Goal: Task Accomplishment & Management: Manage account settings

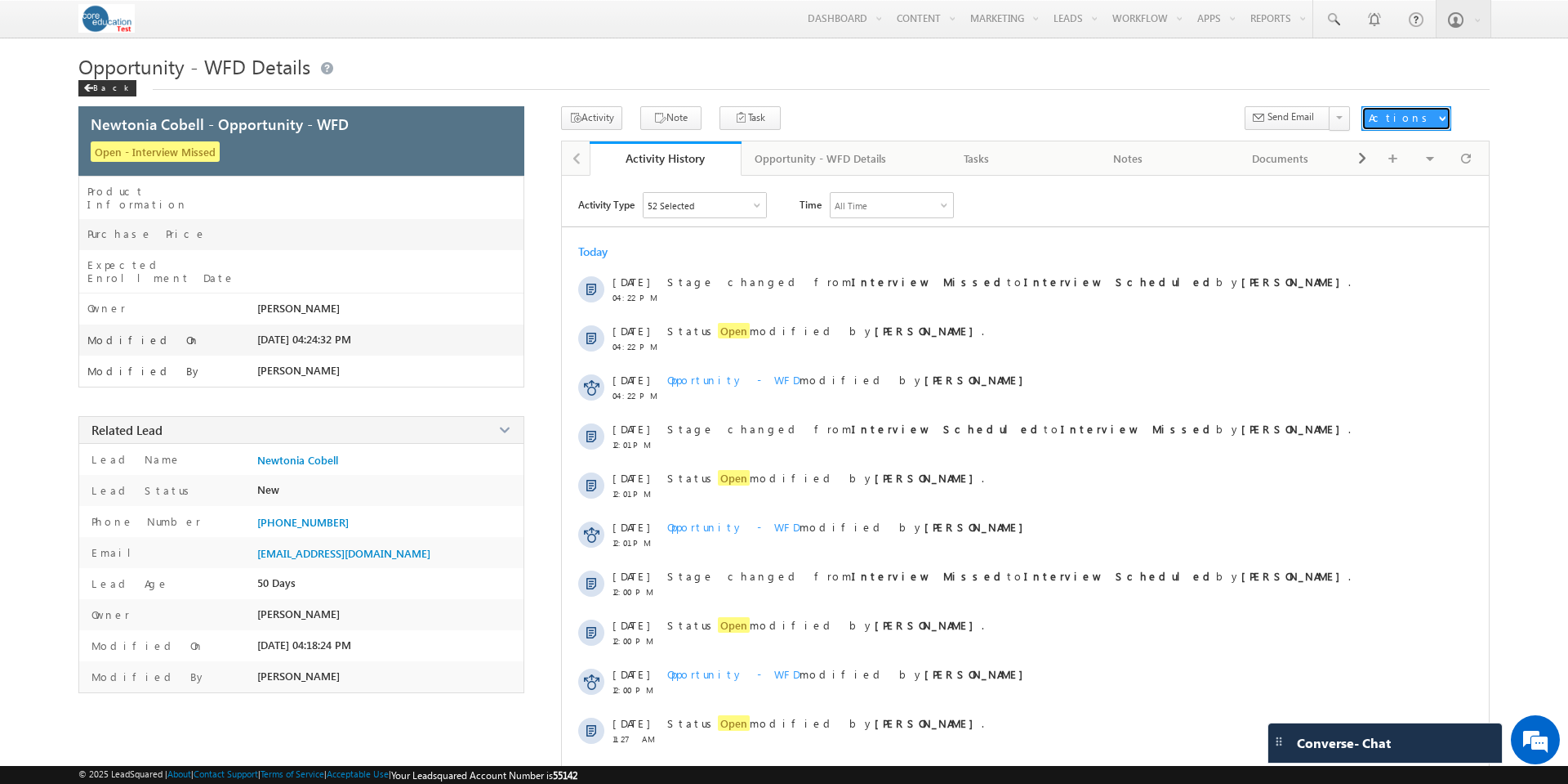
click at [1445, 120] on span "button" at bounding box center [1442, 118] width 7 height 7
click at [1435, 215] on link "Change Status/Stage" at bounding box center [1426, 217] width 127 height 20
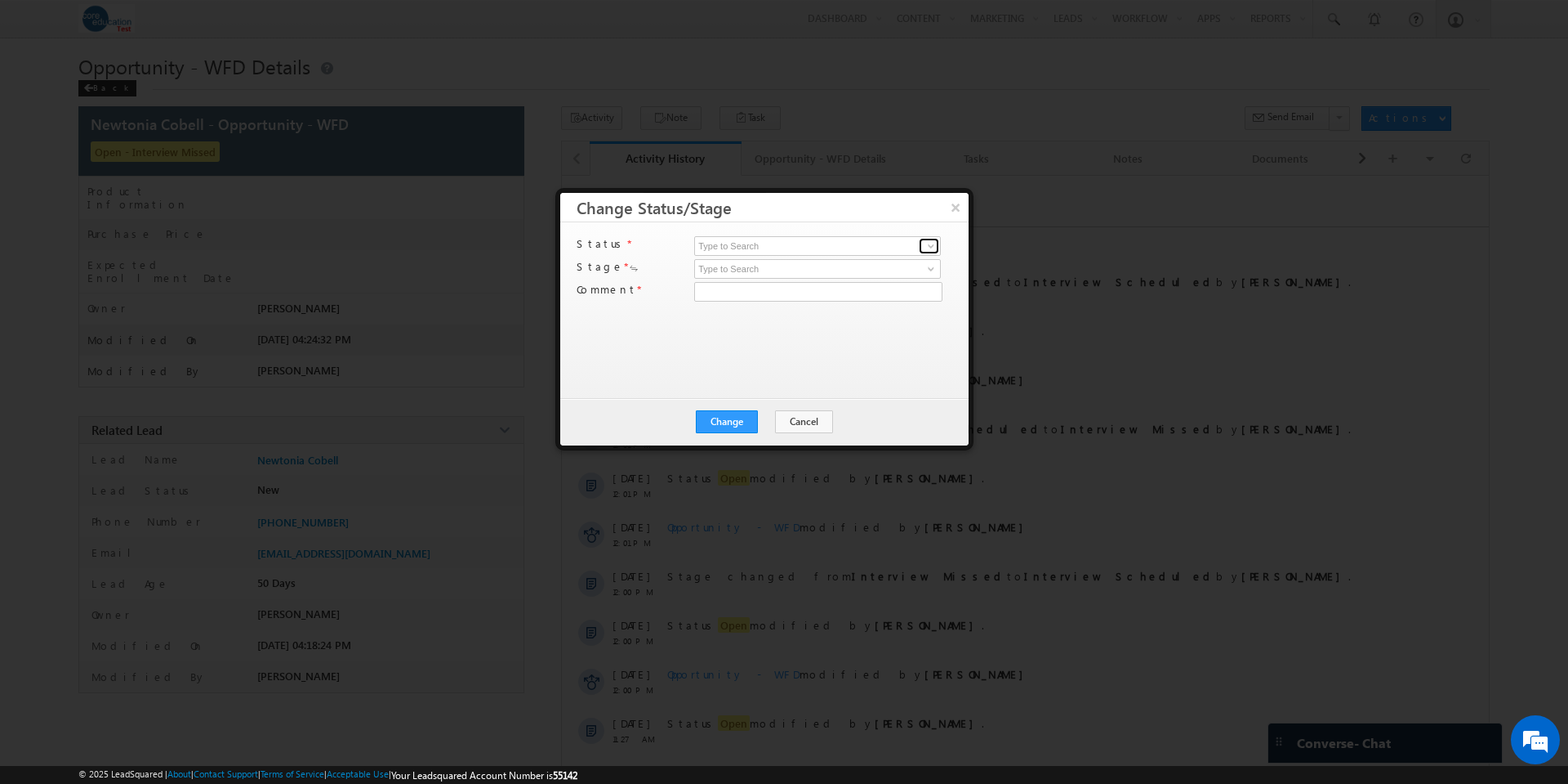
click at [935, 243] on span at bounding box center [931, 246] width 13 height 13
click at [869, 258] on link "Open" at bounding box center [818, 265] width 246 height 19
type input "Open"
click at [932, 272] on span at bounding box center [931, 269] width 13 height 13
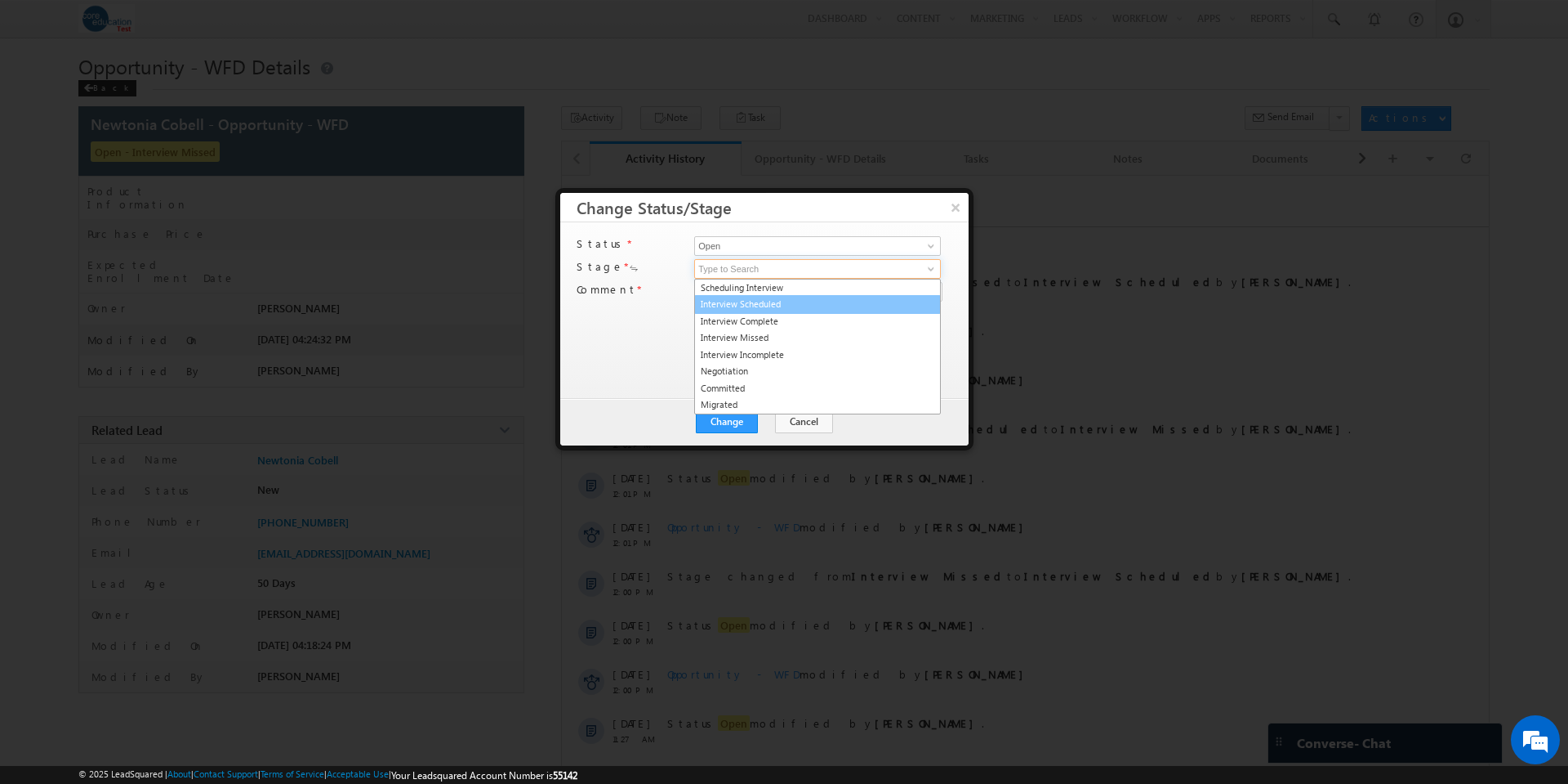
click at [826, 306] on link "Interview Scheduled" at bounding box center [818, 304] width 246 height 19
type input "Interview Scheduled"
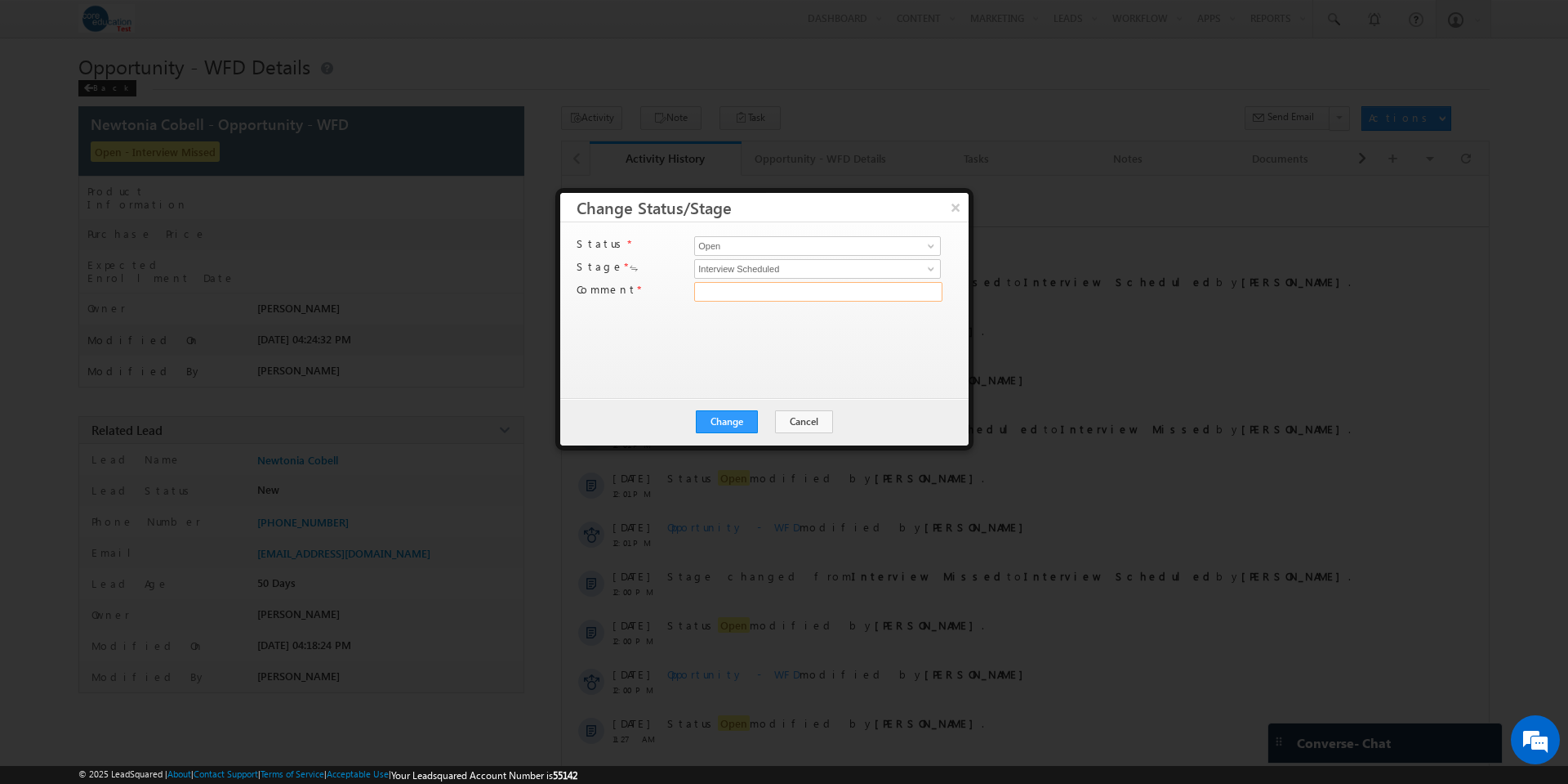
click at [800, 287] on input "text" at bounding box center [819, 291] width 248 height 20
type input "test"
click at [723, 424] on button "Change" at bounding box center [727, 422] width 63 height 23
click at [765, 424] on button "Close" at bounding box center [766, 422] width 52 height 23
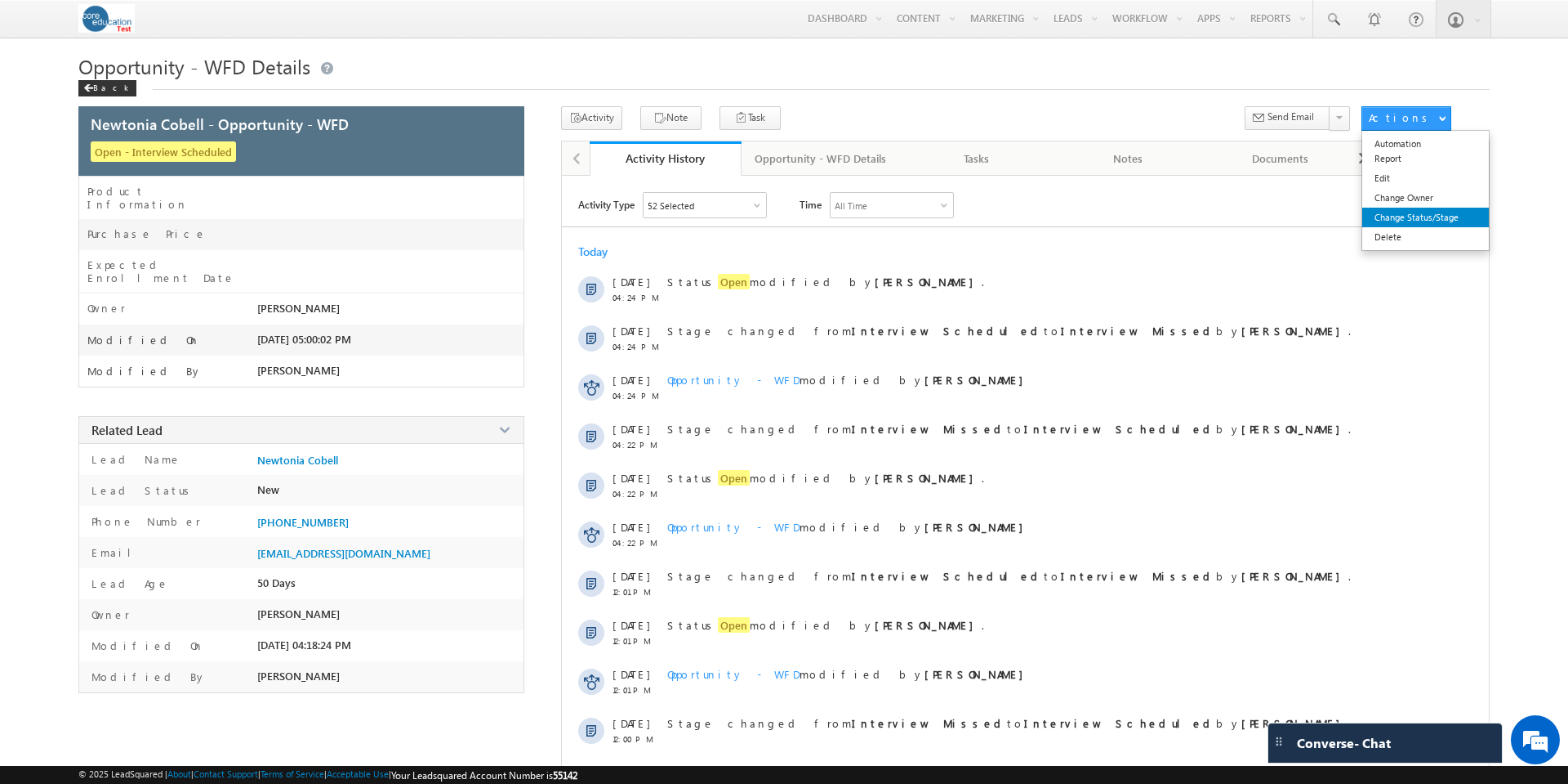
click at [1425, 216] on link "Change Status/Stage" at bounding box center [1426, 217] width 127 height 20
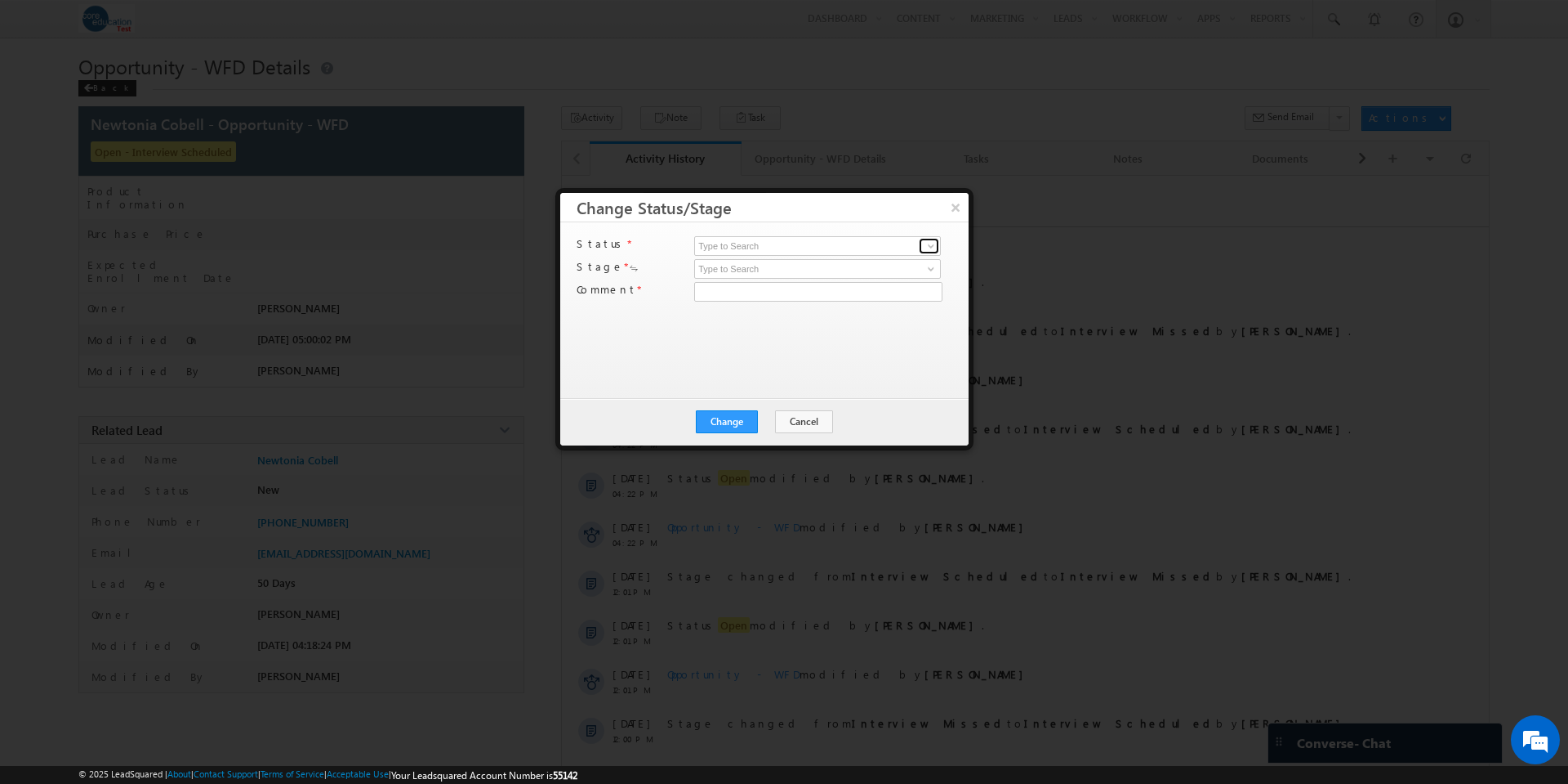
click at [936, 243] on span at bounding box center [931, 246] width 13 height 13
click at [850, 258] on link "Open" at bounding box center [818, 265] width 246 height 19
type input "Open"
click at [826, 269] on input at bounding box center [818, 268] width 246 height 20
click at [931, 267] on span at bounding box center [931, 269] width 13 height 13
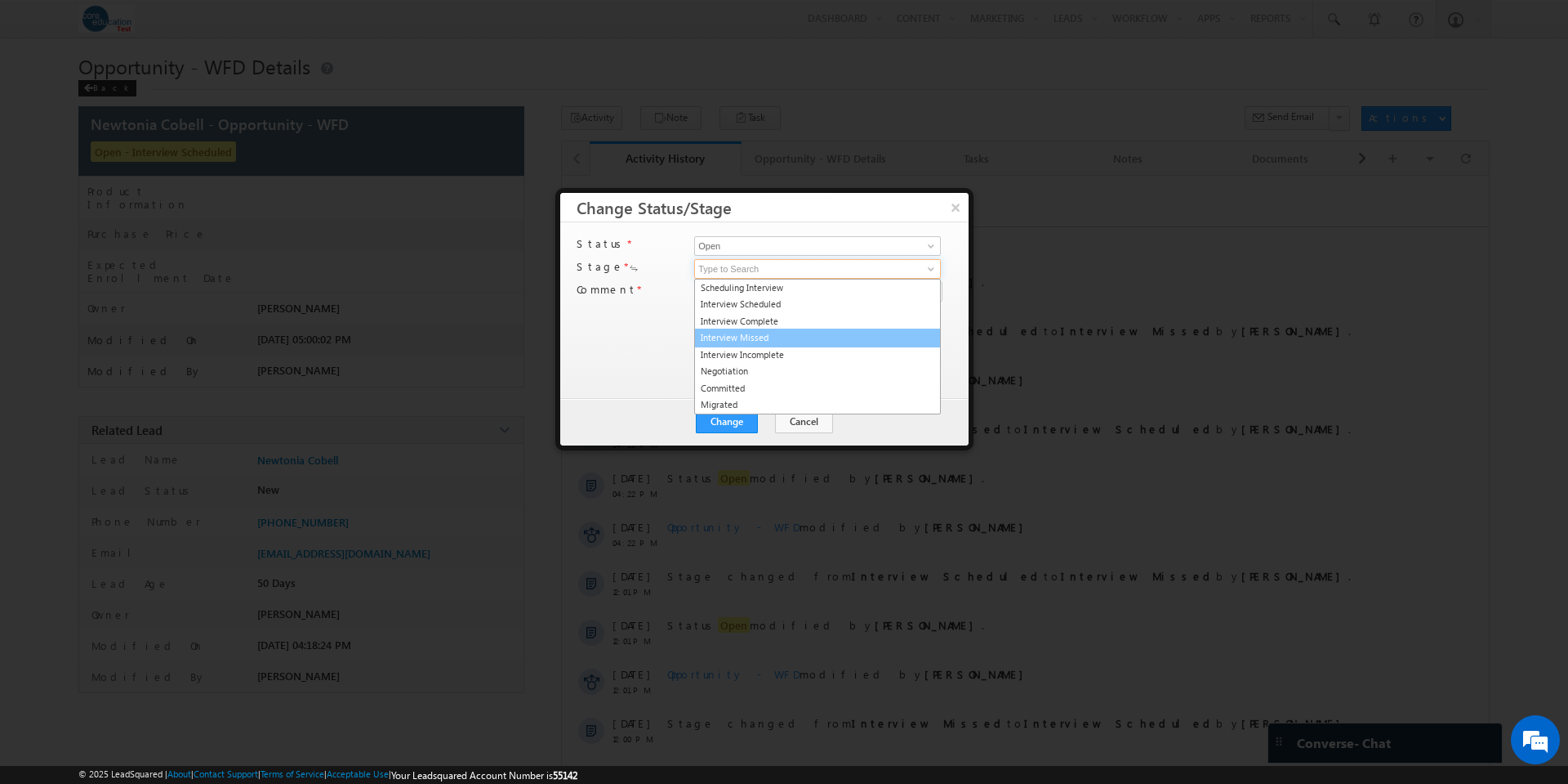
click at [801, 330] on link "Interview Missed" at bounding box center [818, 338] width 246 height 19
type input "Interview Missed"
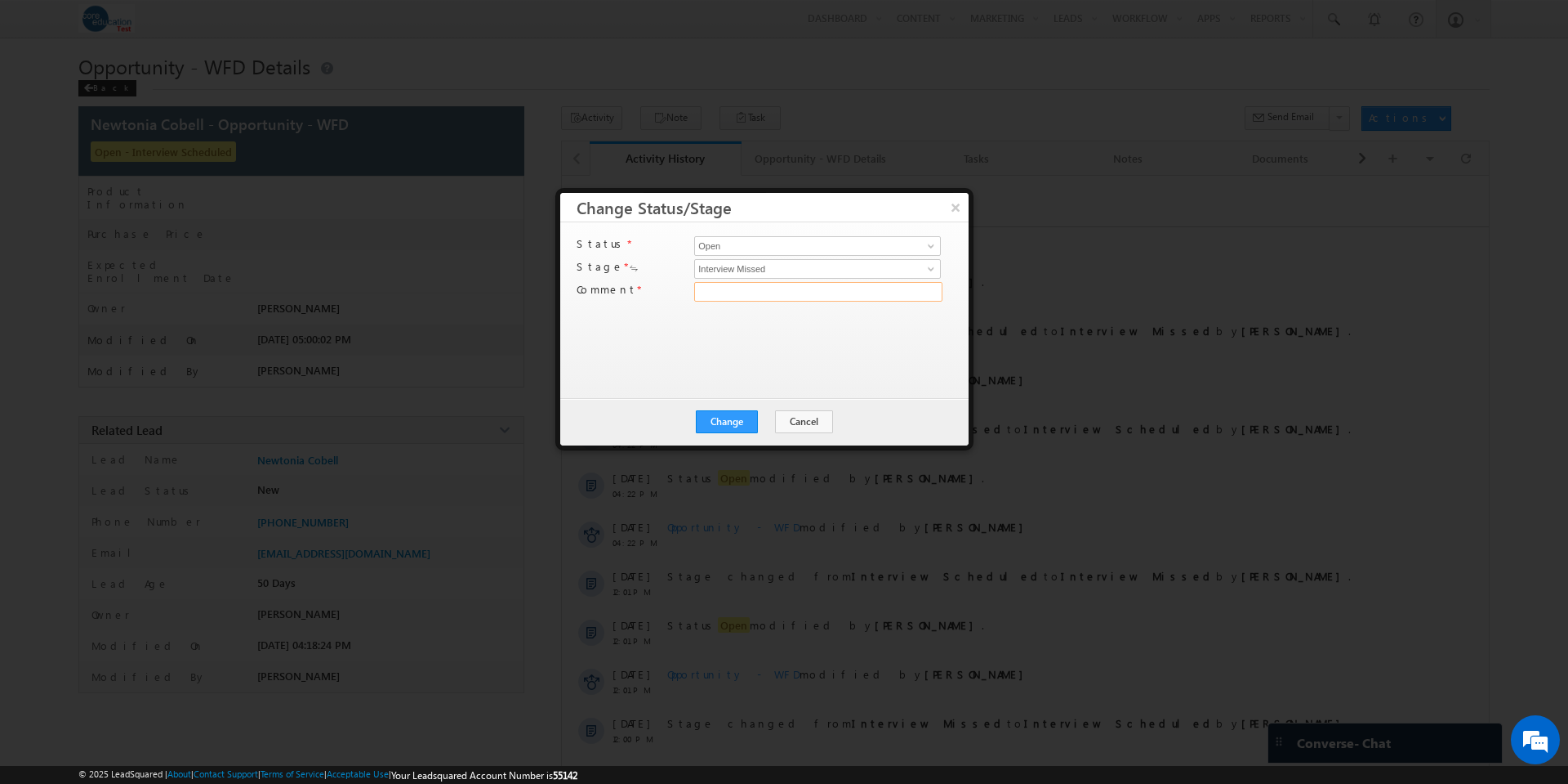
click at [784, 292] on input "text" at bounding box center [819, 291] width 248 height 20
type input "test"
click at [712, 424] on button "Change" at bounding box center [727, 422] width 63 height 23
click at [763, 418] on button "Close" at bounding box center [766, 422] width 52 height 23
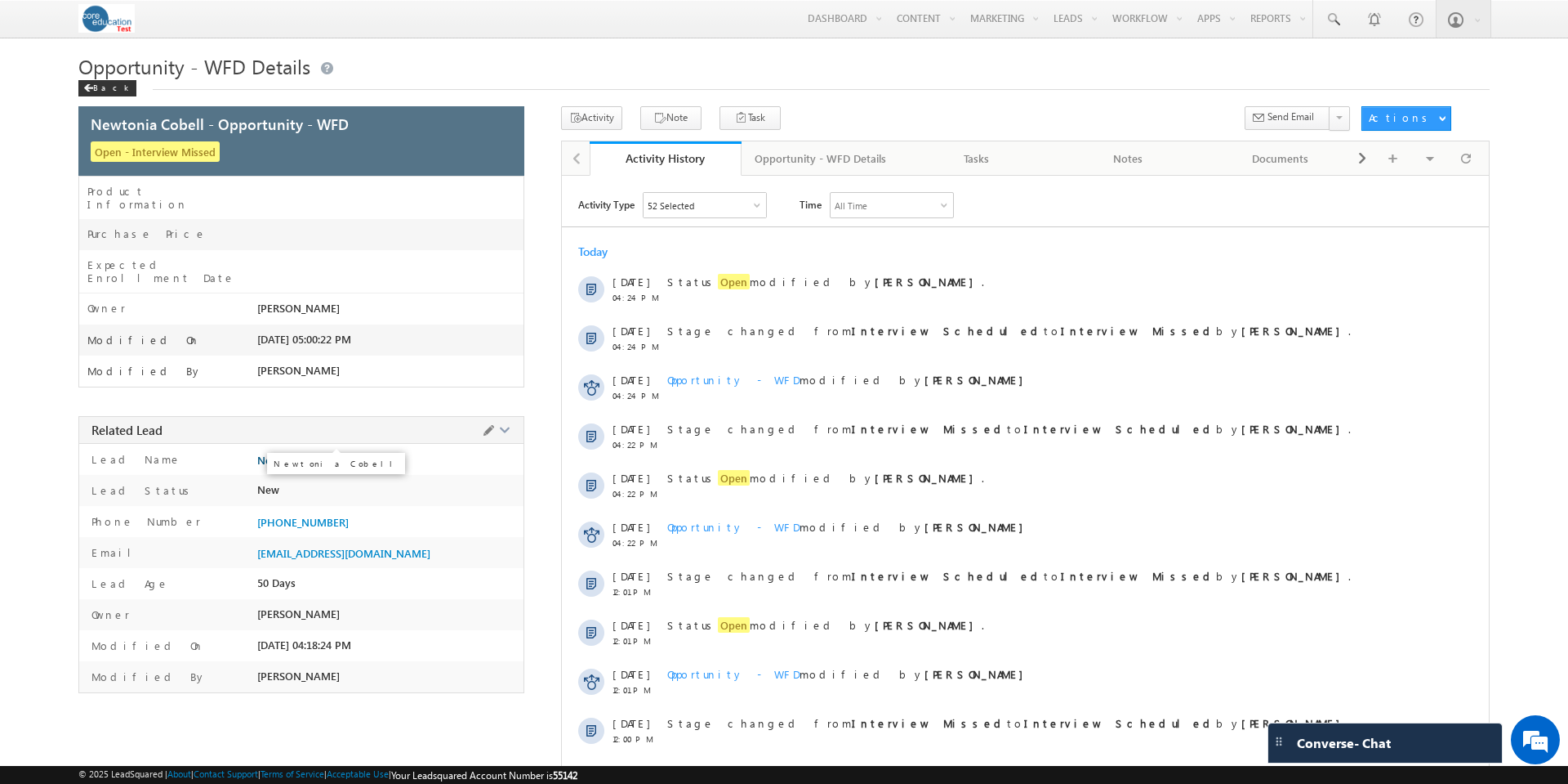
click at [281, 453] on span "Newtonia Cobell" at bounding box center [297, 460] width 81 height 13
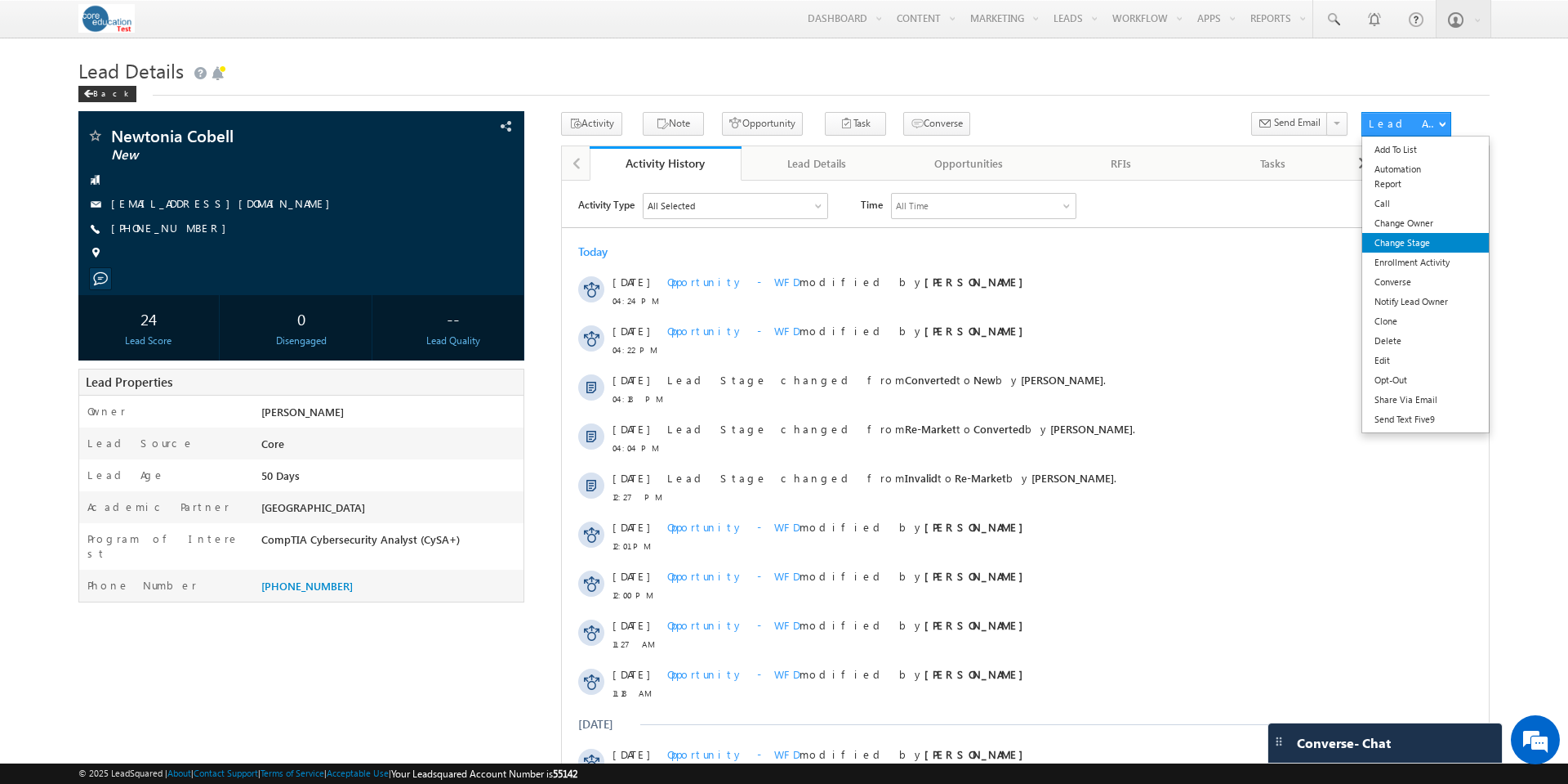
click at [1431, 246] on link "Change Stage" at bounding box center [1426, 243] width 127 height 20
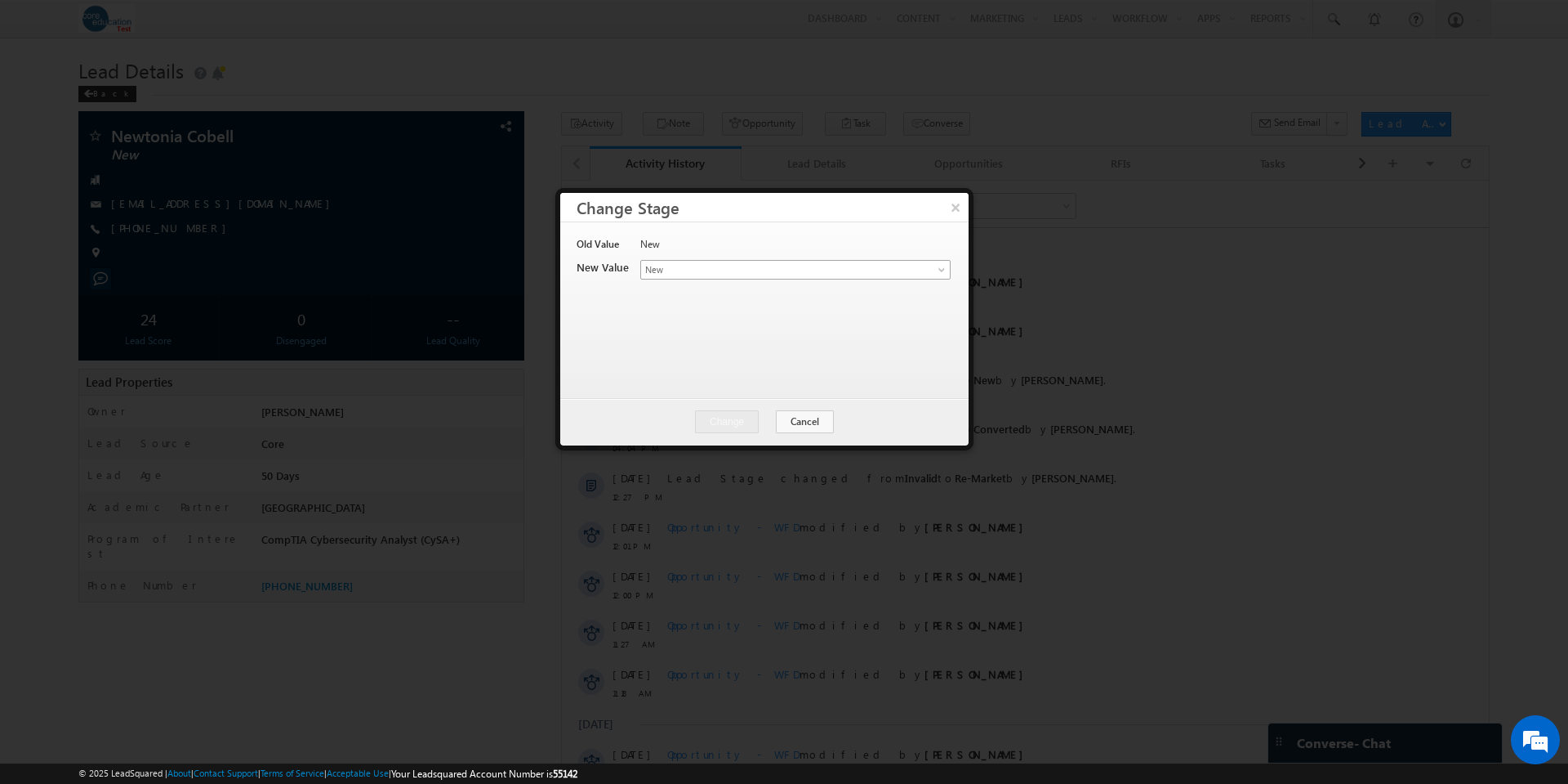
click at [939, 266] on span at bounding box center [944, 273] width 13 height 13
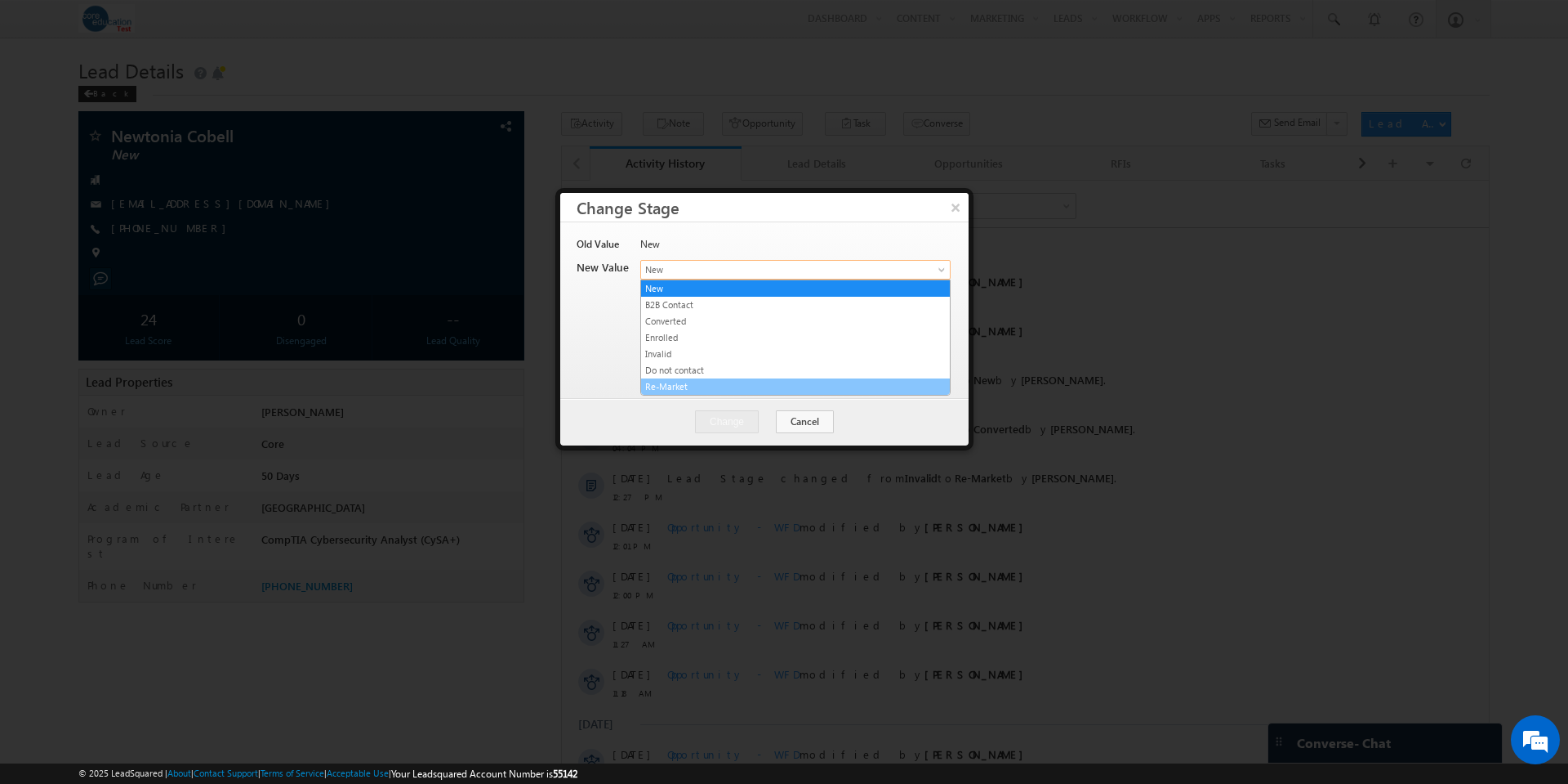
click at [709, 384] on link "Re-Market" at bounding box center [796, 387] width 309 height 15
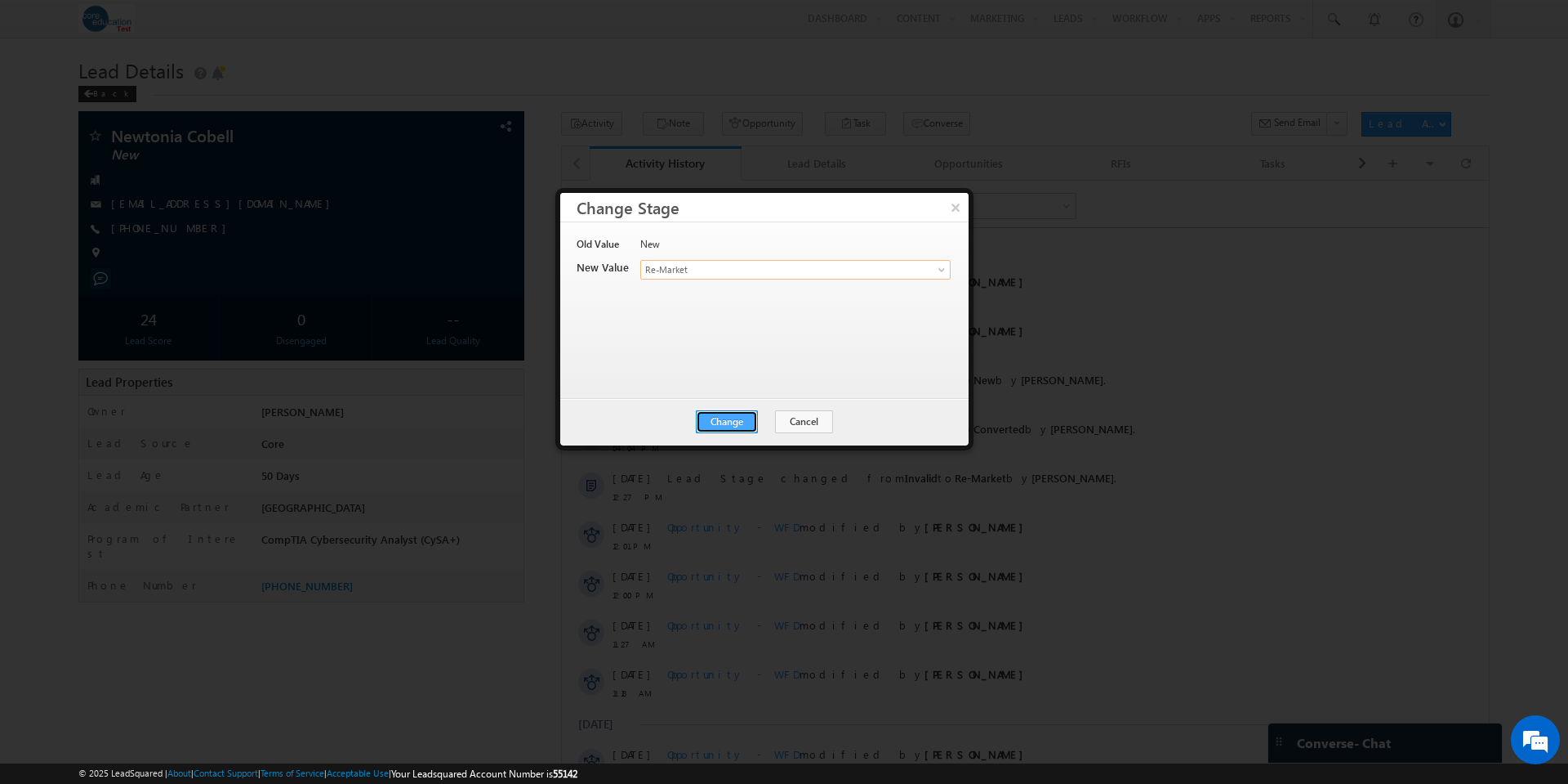
click at [733, 420] on button "Change" at bounding box center [727, 422] width 63 height 23
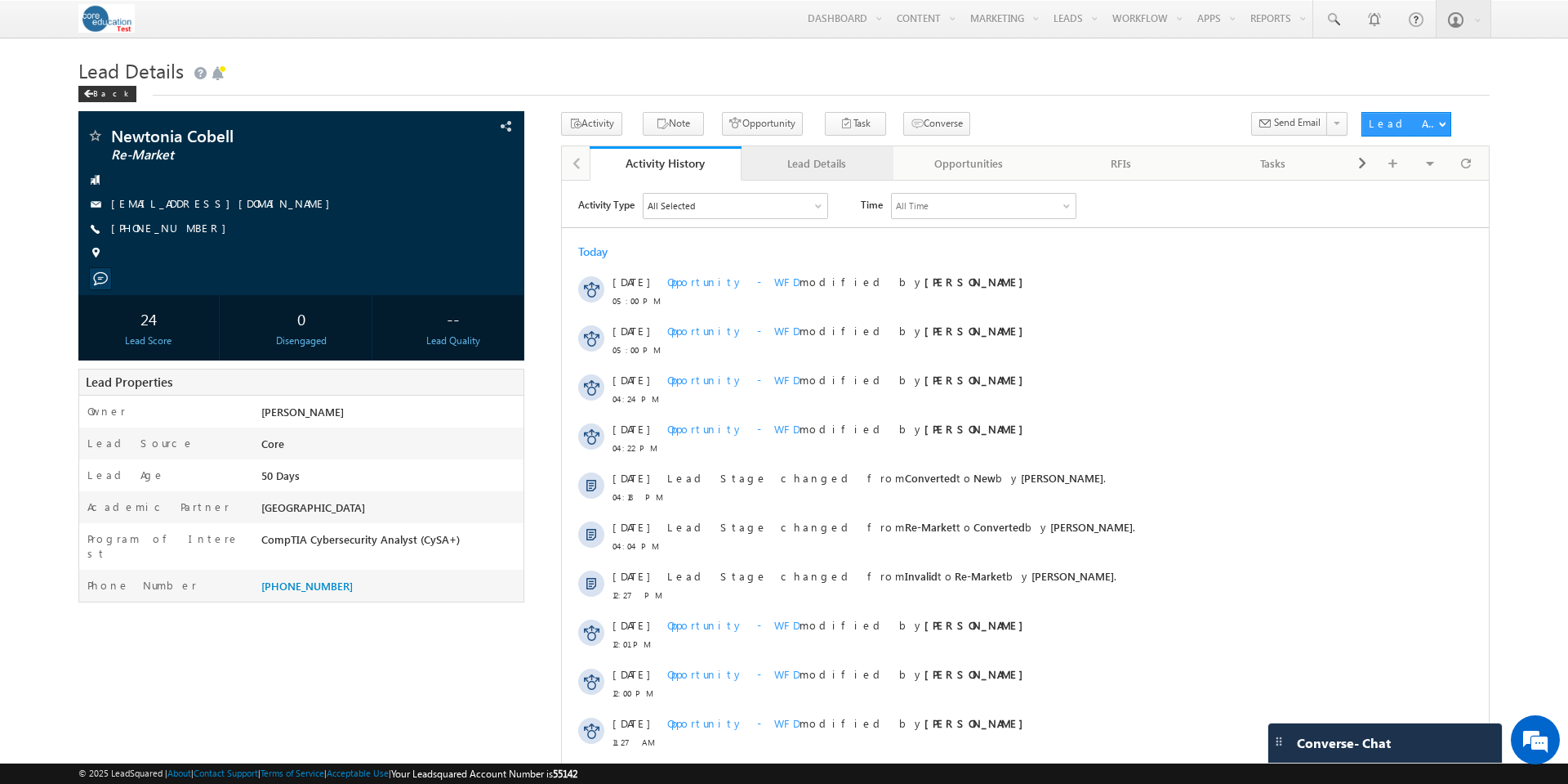
click at [795, 162] on div "Lead Details" at bounding box center [817, 163] width 124 height 20
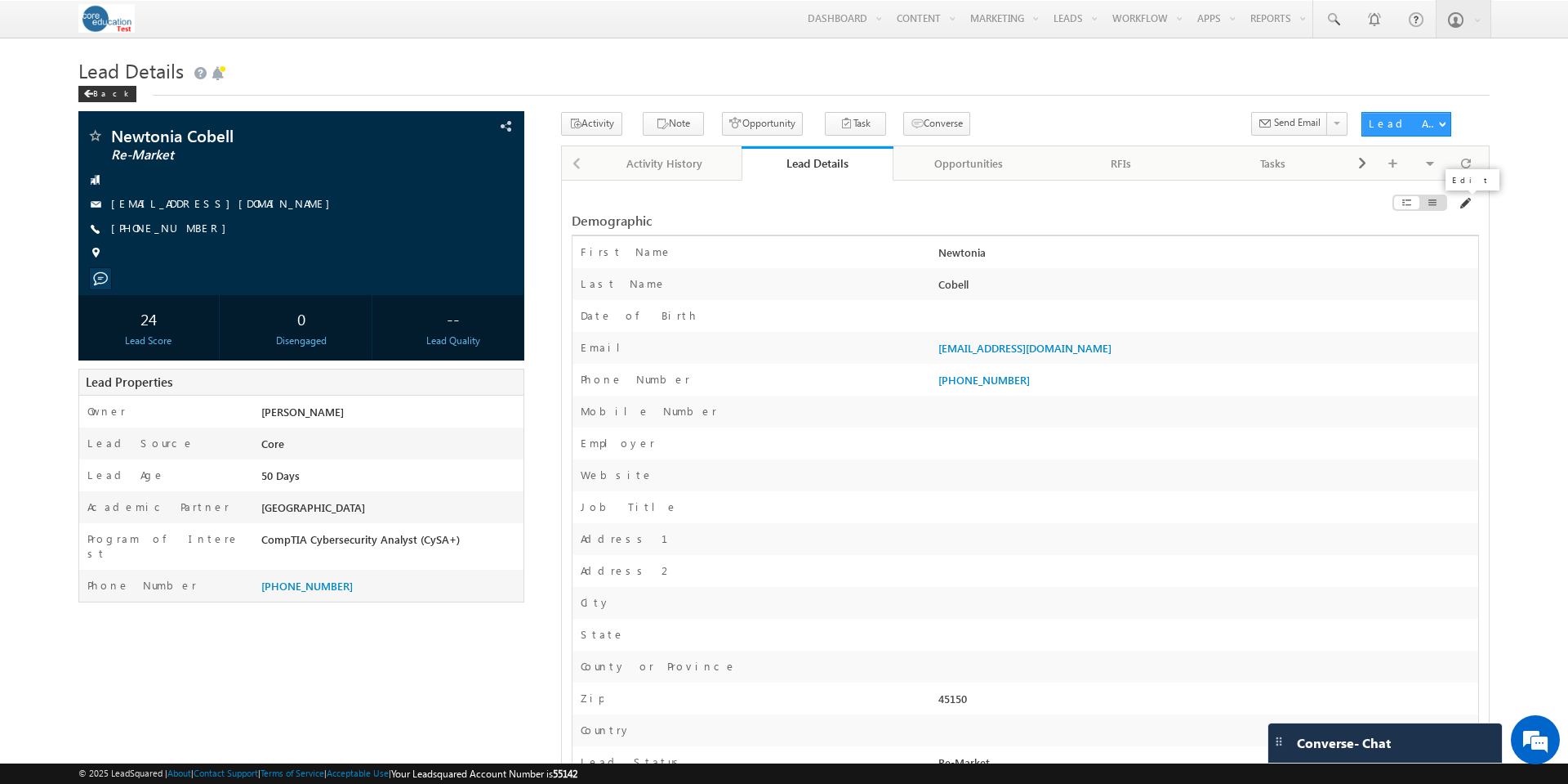
click at [1469, 202] on span at bounding box center [1465, 204] width 13 height 13
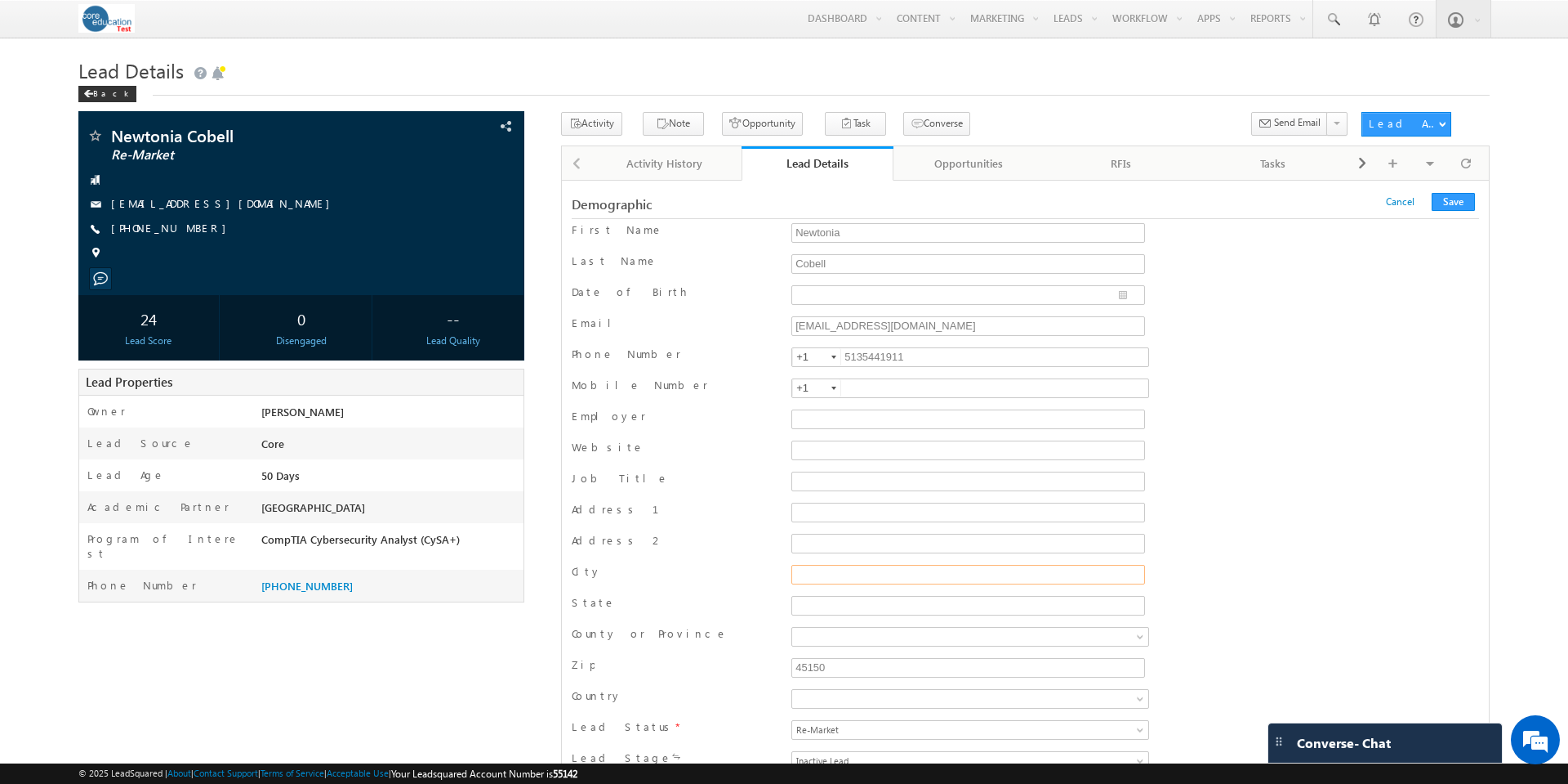
click at [867, 576] on input "City" at bounding box center [967, 574] width 353 height 20
type input "Toledo"
type input "Ohio"
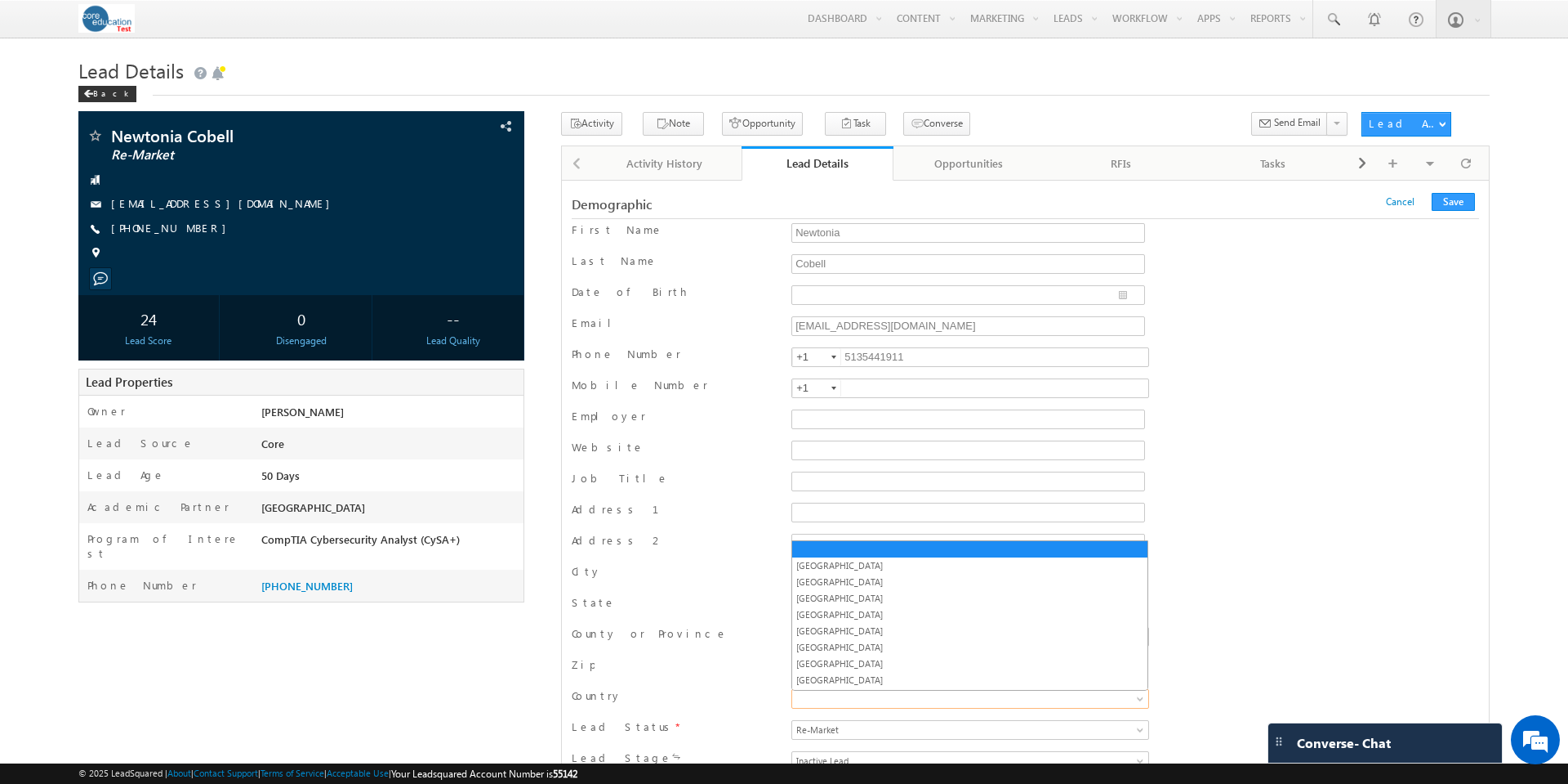
click at [849, 696] on span at bounding box center [919, 699] width 255 height 15
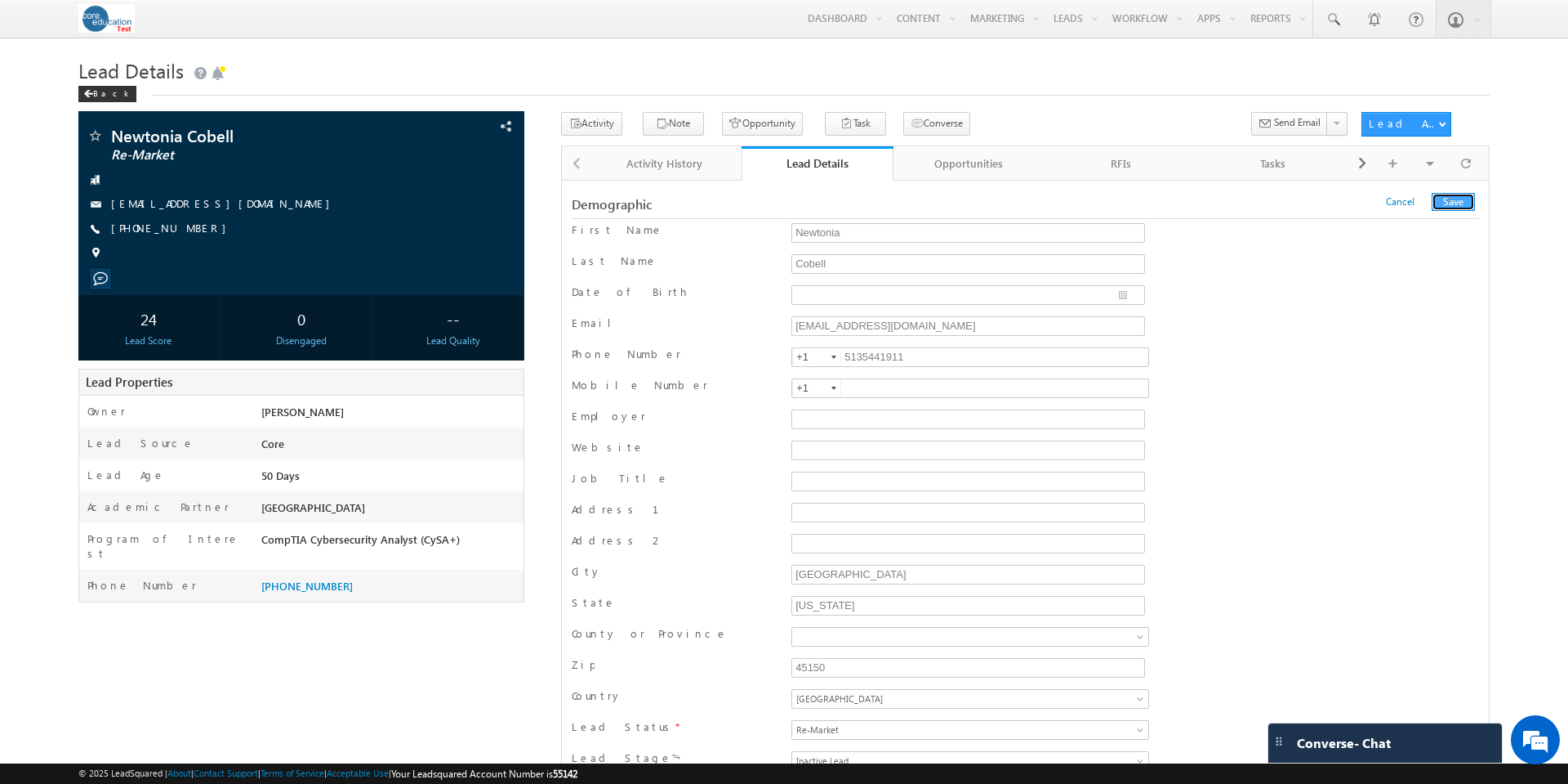
click at [1447, 198] on button "Save" at bounding box center [1453, 201] width 44 height 18
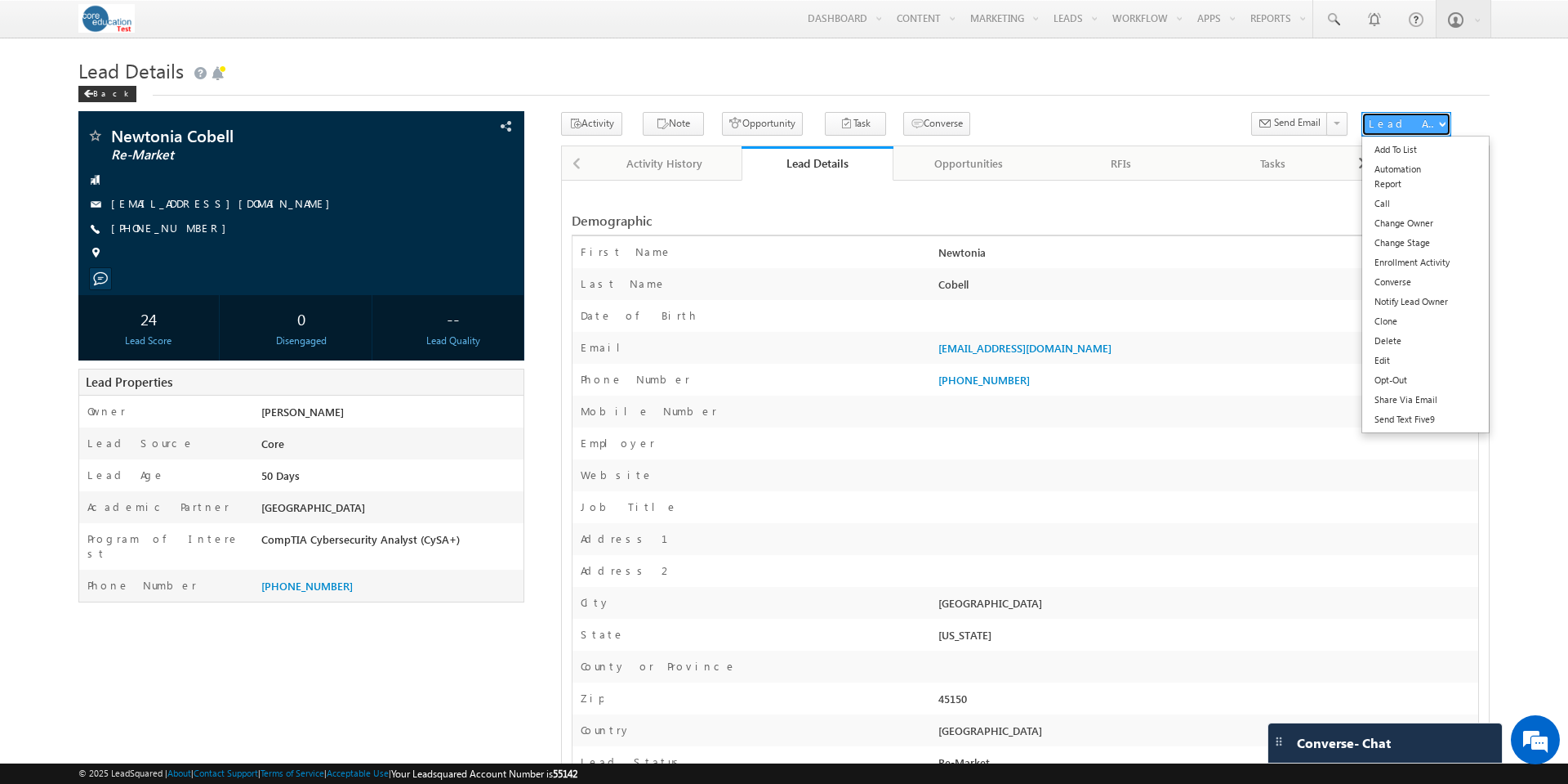
click at [1444, 126] on span "button" at bounding box center [1442, 123] width 7 height 7
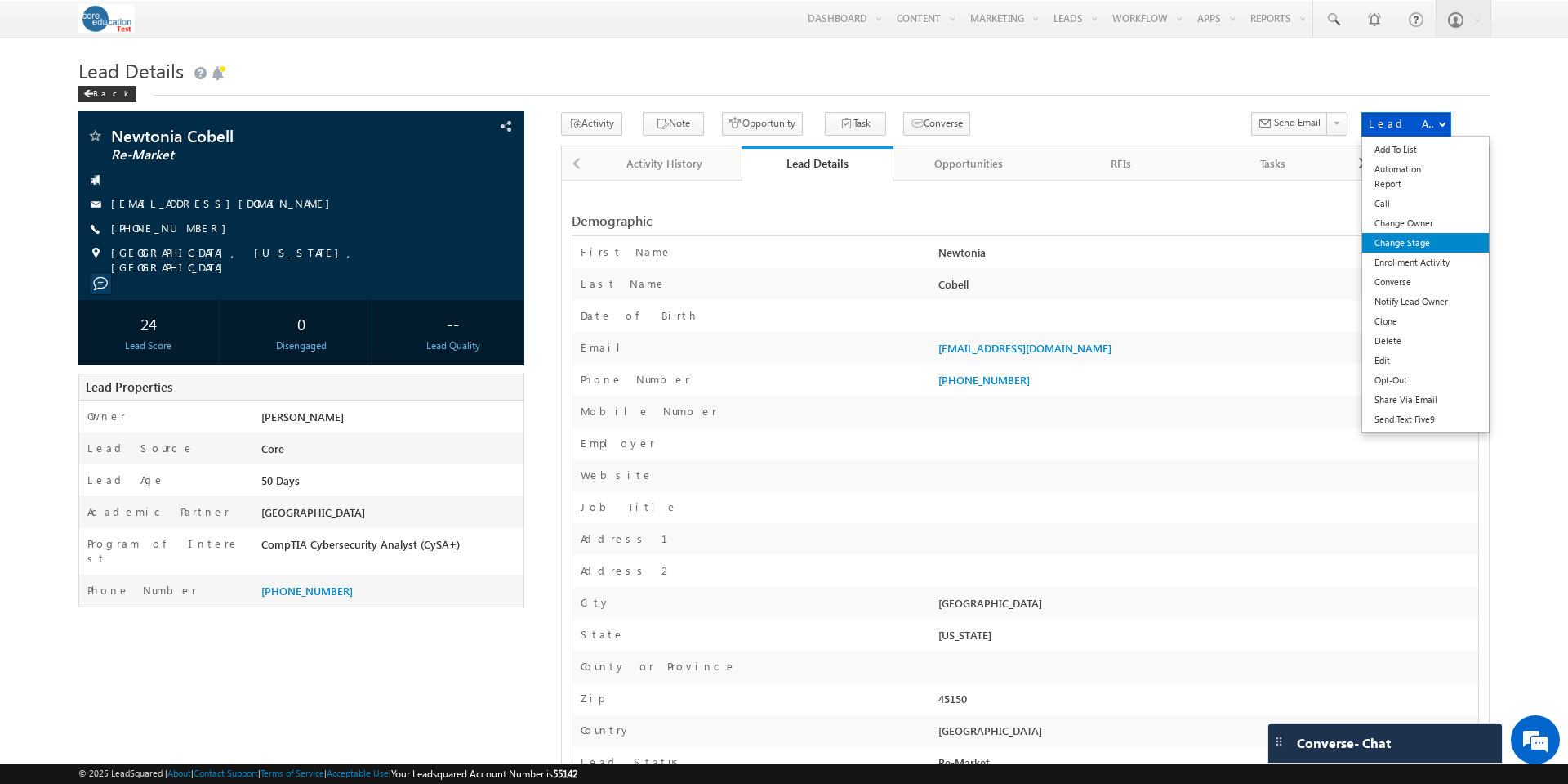
click at [1428, 240] on link "Change Stage" at bounding box center [1426, 243] width 127 height 20
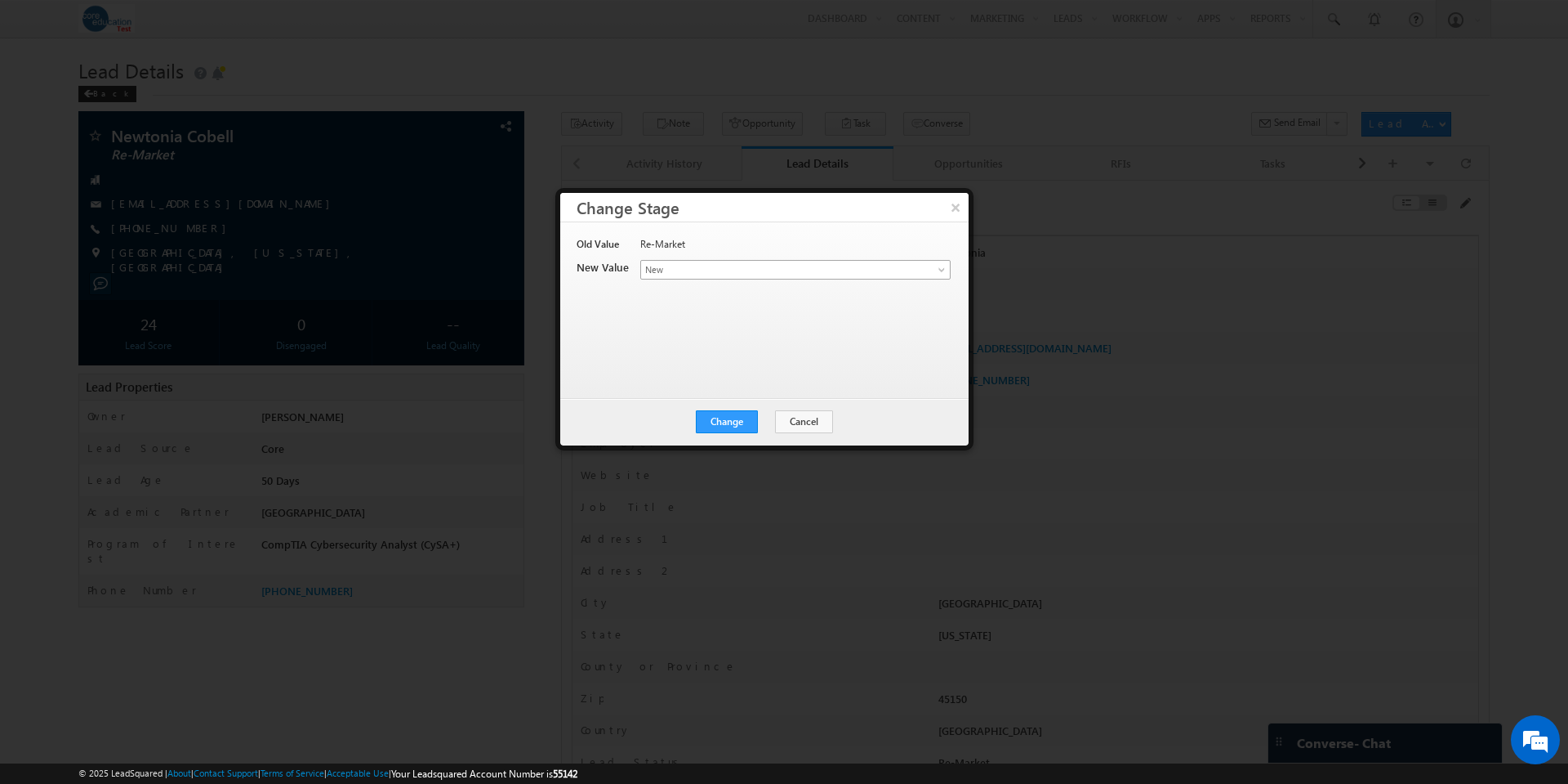
click at [938, 266] on span at bounding box center [944, 273] width 13 height 13
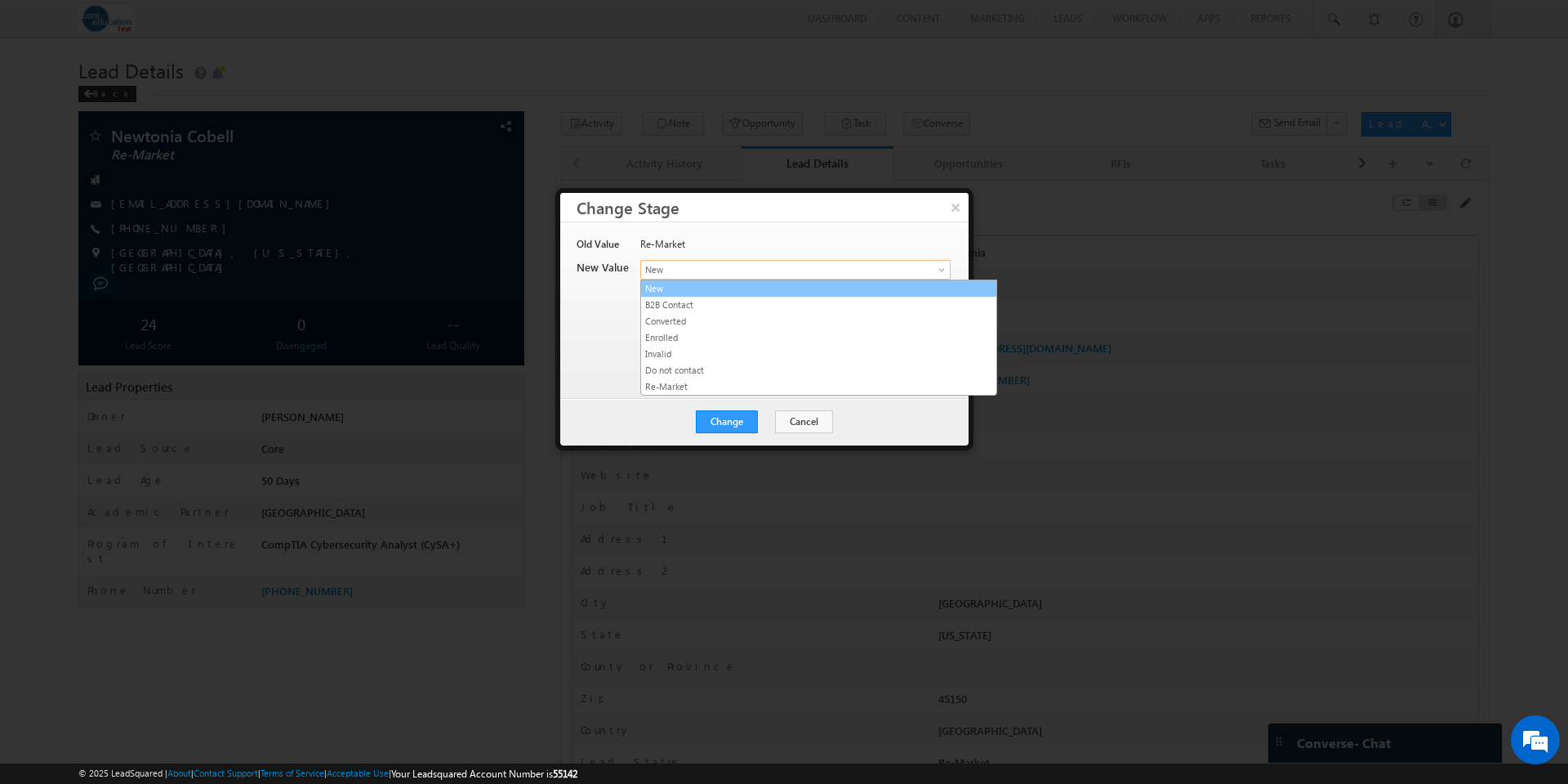
click at [741, 292] on link "New" at bounding box center [819, 289] width 355 height 15
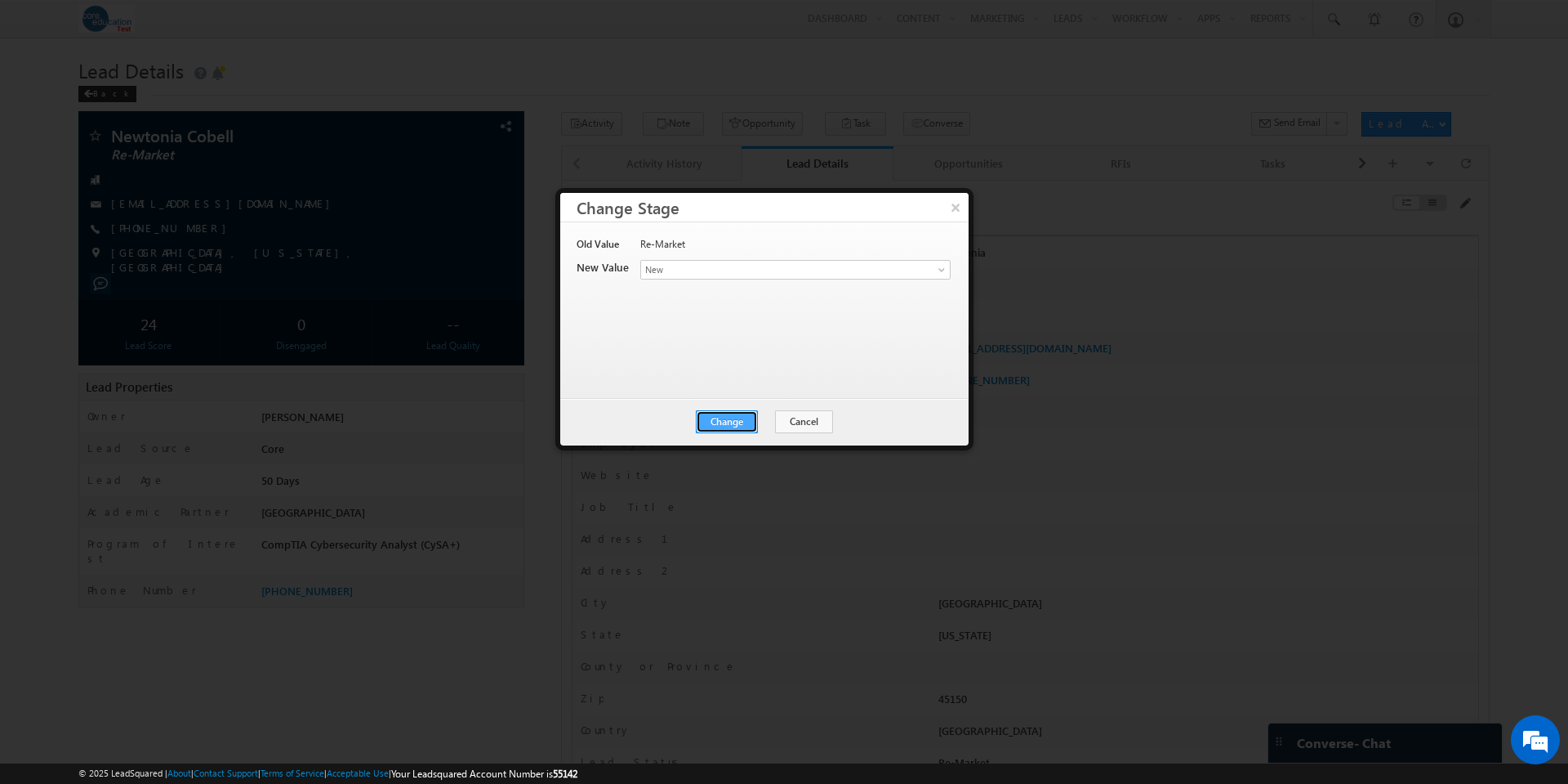
click at [736, 428] on button "Change" at bounding box center [727, 422] width 63 height 23
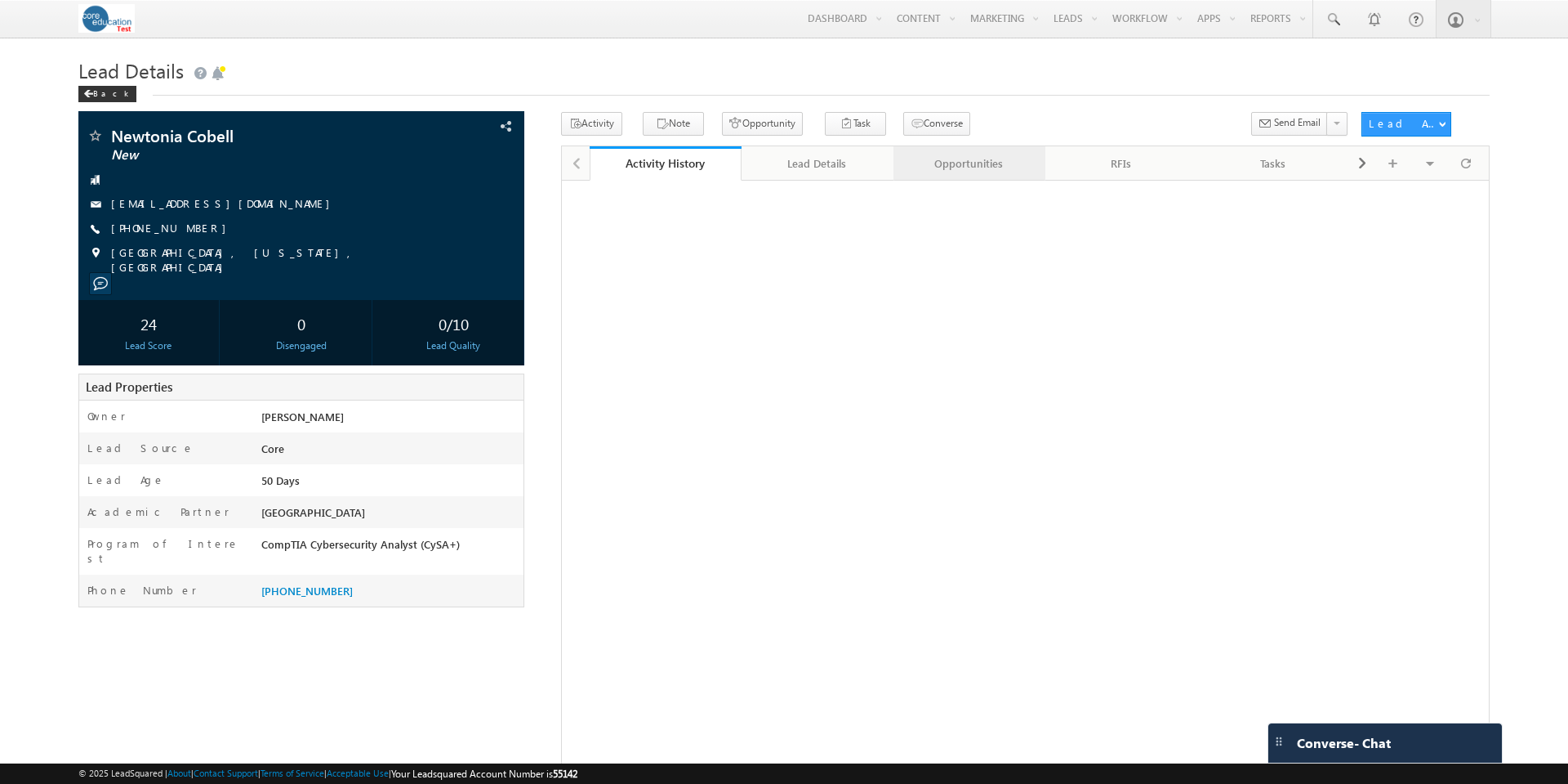
click at [979, 162] on div "Opportunities" at bounding box center [968, 163] width 124 height 20
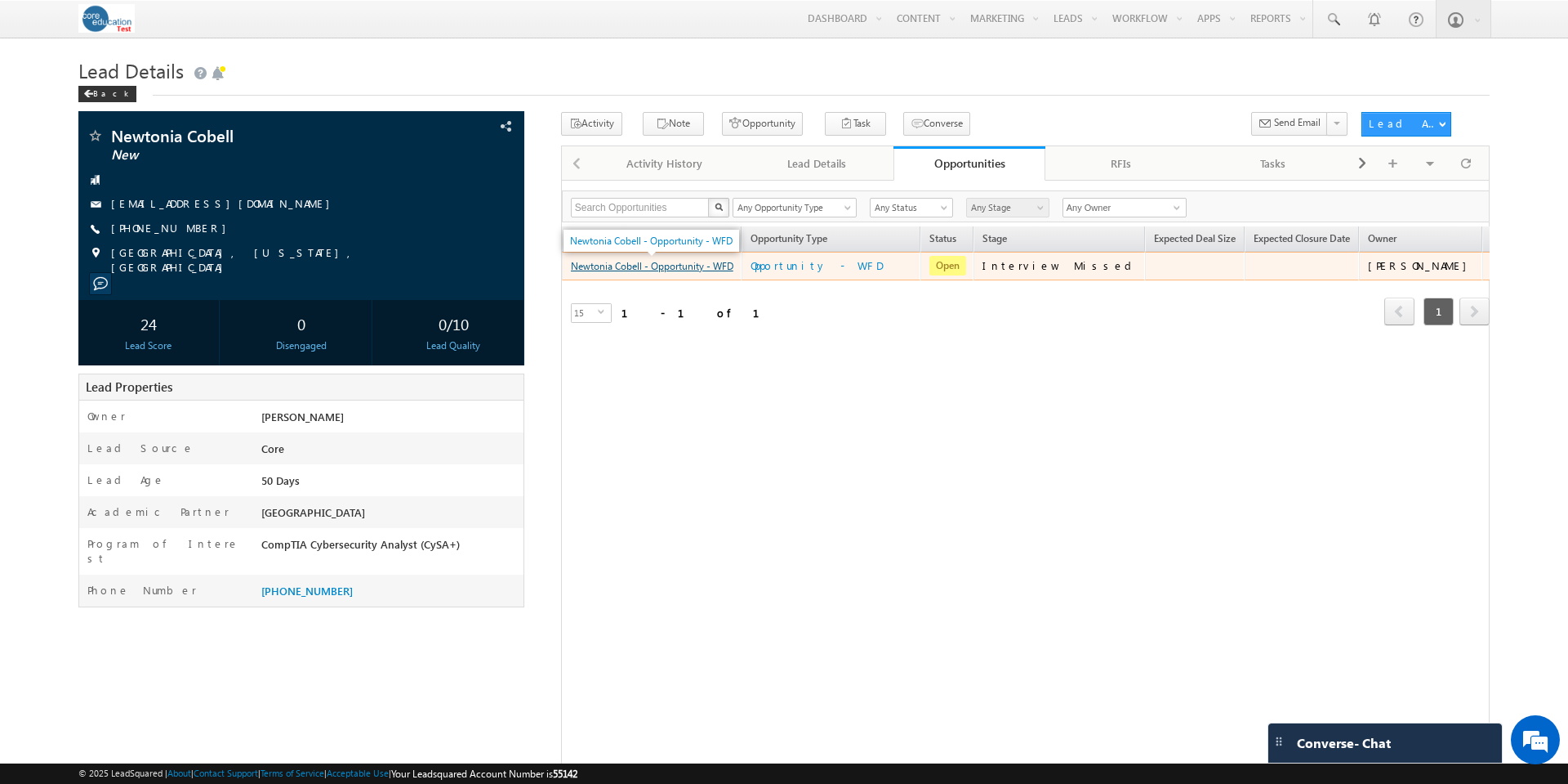
click at [684, 267] on link "Newtonia Cobell - Opportunity - WFD" at bounding box center [653, 265] width 163 height 12
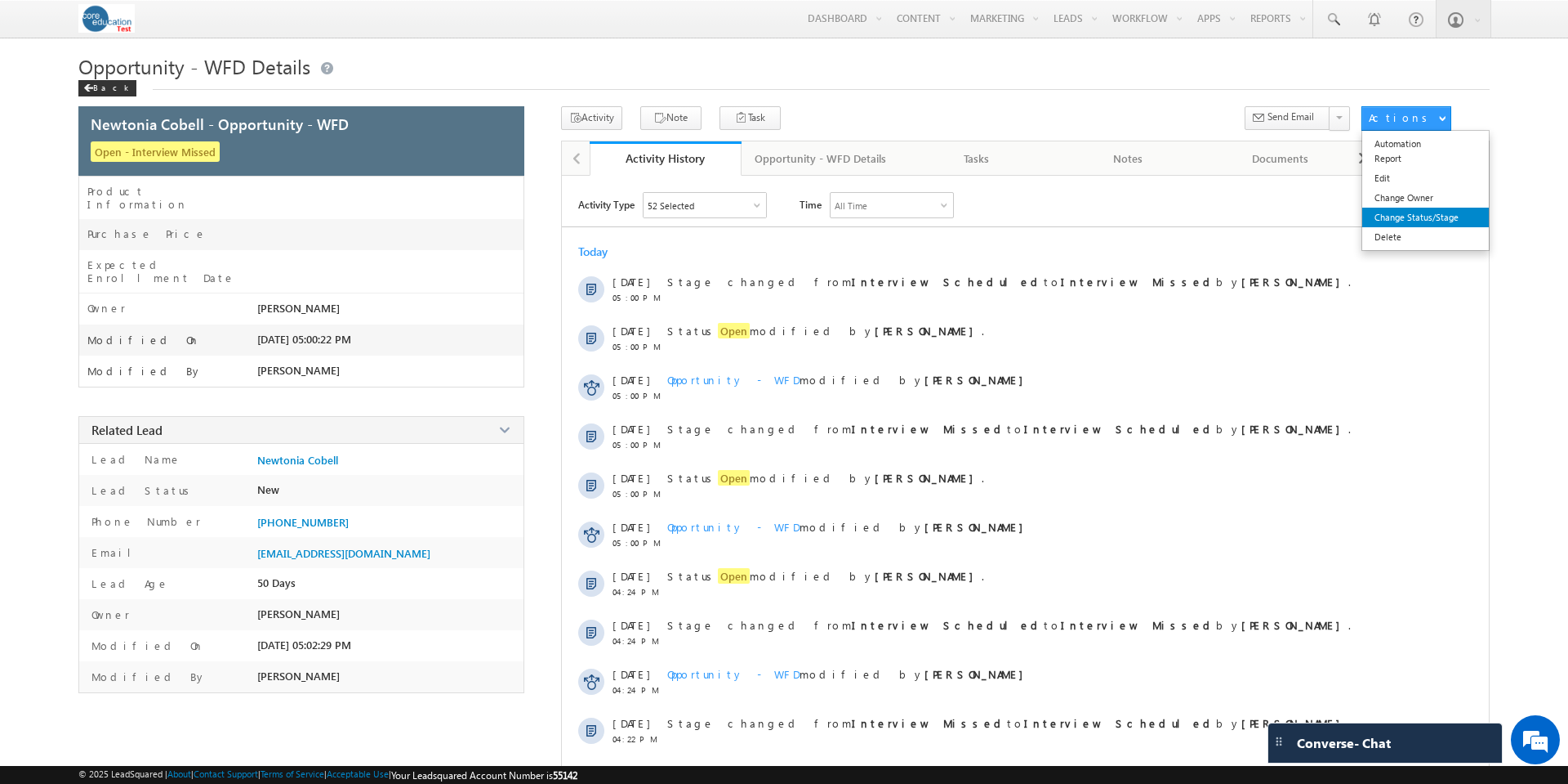
click at [1415, 223] on link "Change Status/Stage" at bounding box center [1426, 217] width 127 height 20
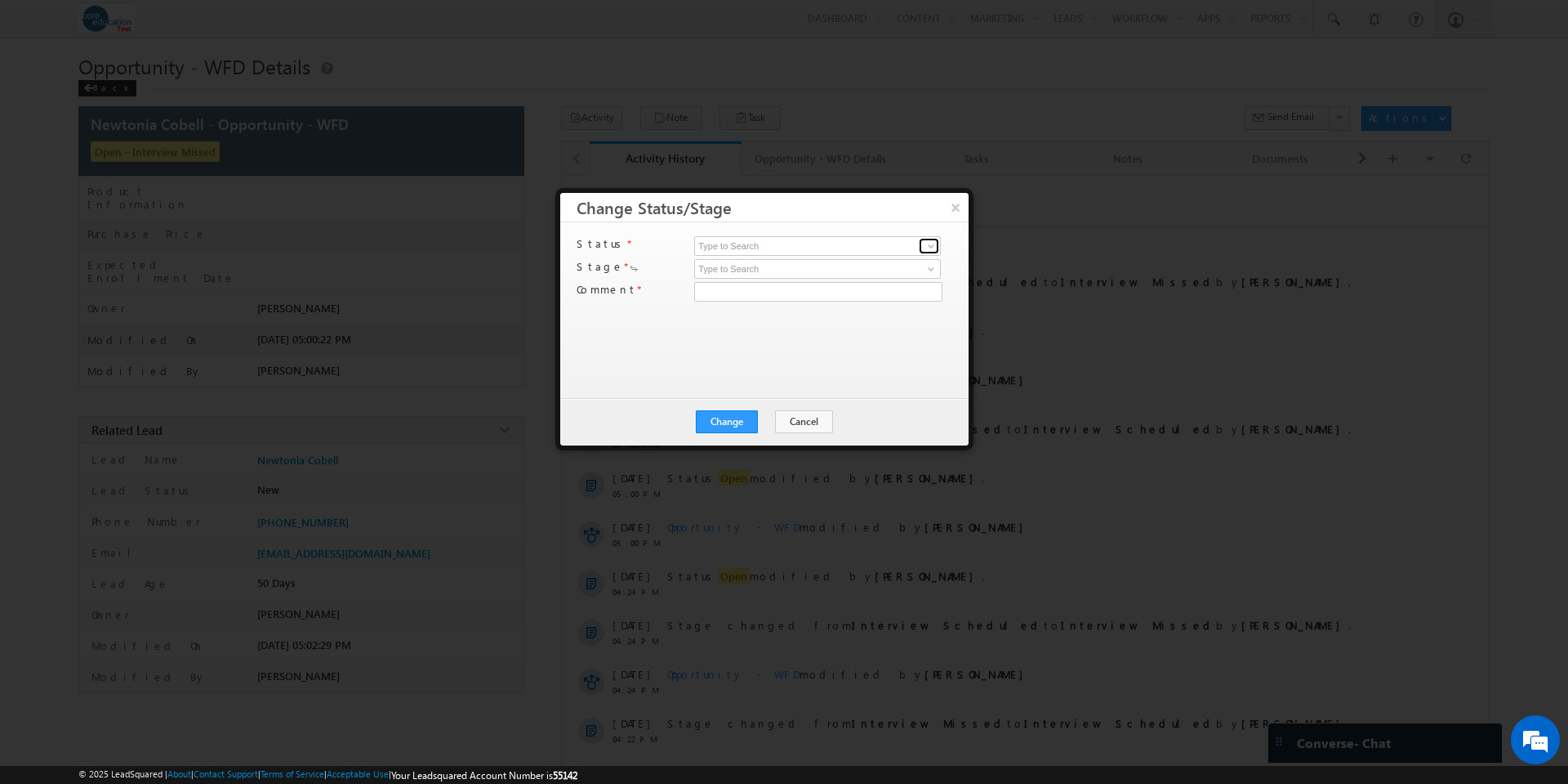
click at [928, 246] on span at bounding box center [931, 246] width 13 height 13
click at [842, 263] on link "Open" at bounding box center [818, 265] width 246 height 19
type input "Open"
click at [938, 268] on span at bounding box center [931, 269] width 13 height 13
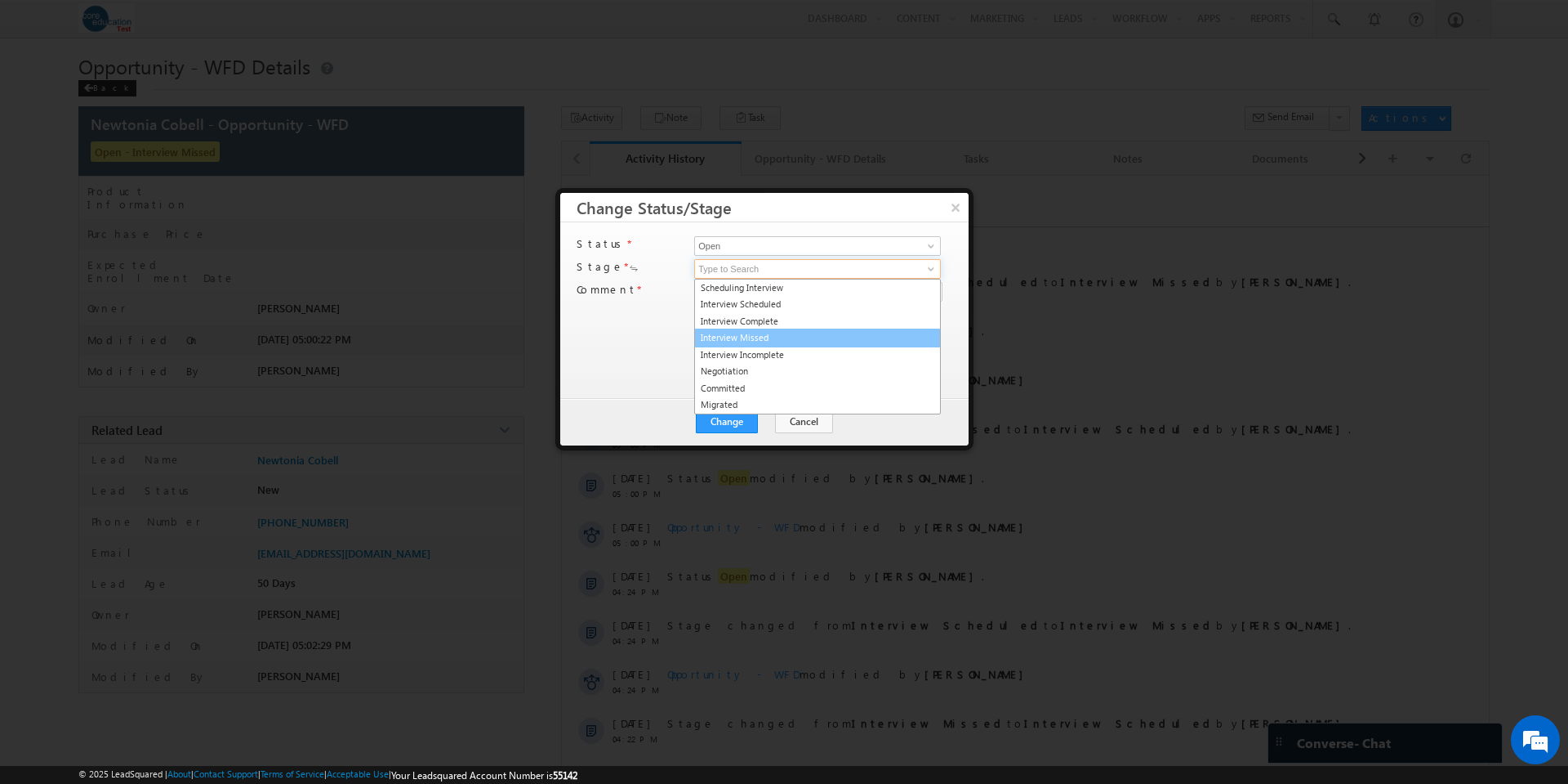
click at [784, 340] on link "Interview Missed" at bounding box center [818, 338] width 246 height 19
type input "Interview Missed"
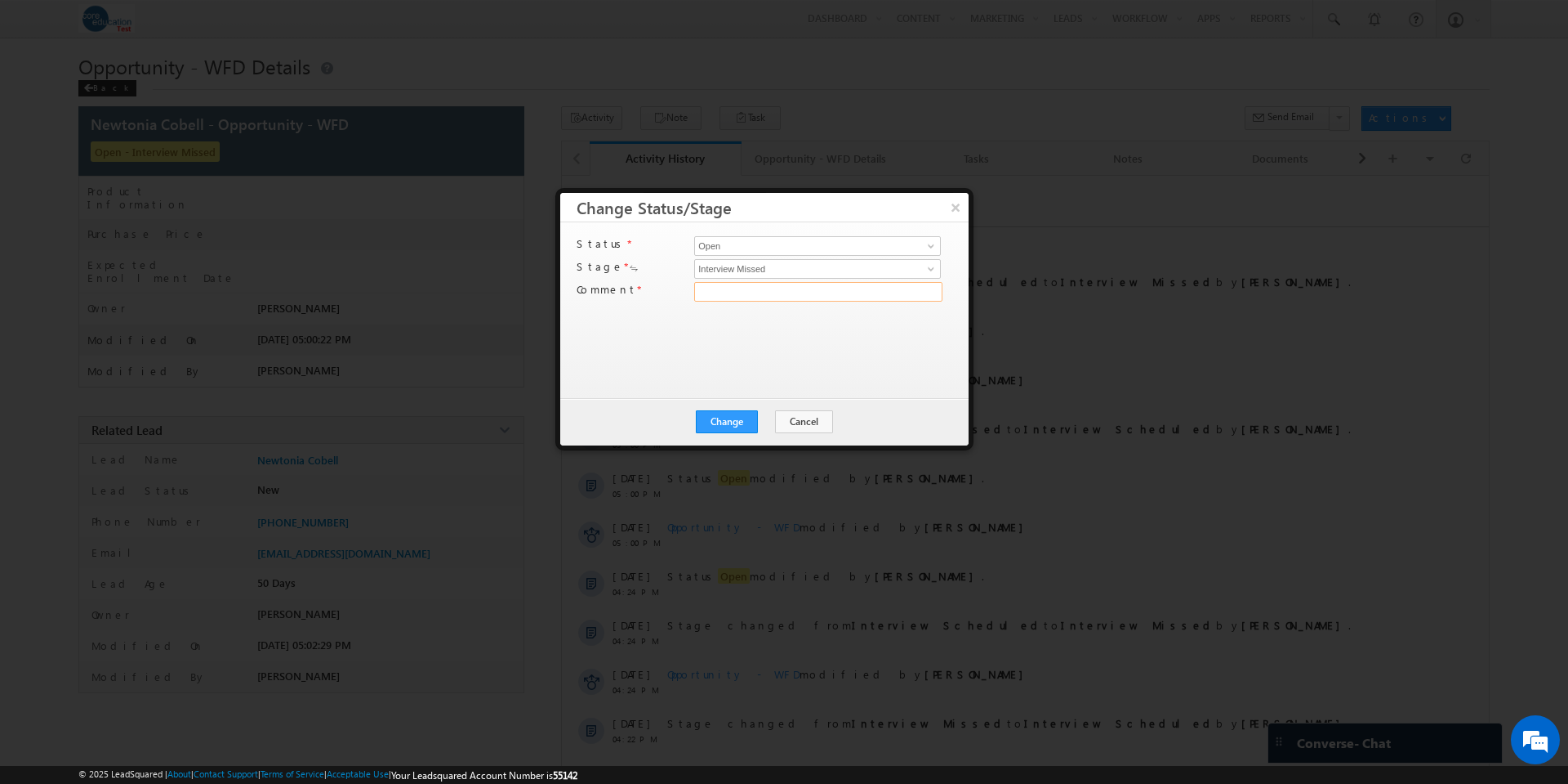
click at [766, 292] on input "text" at bounding box center [819, 291] width 248 height 20
type input "test"
click at [726, 422] on button "Change" at bounding box center [727, 422] width 63 height 23
click at [757, 424] on button "Close" at bounding box center [766, 422] width 52 height 23
